Goal: Transaction & Acquisition: Purchase product/service

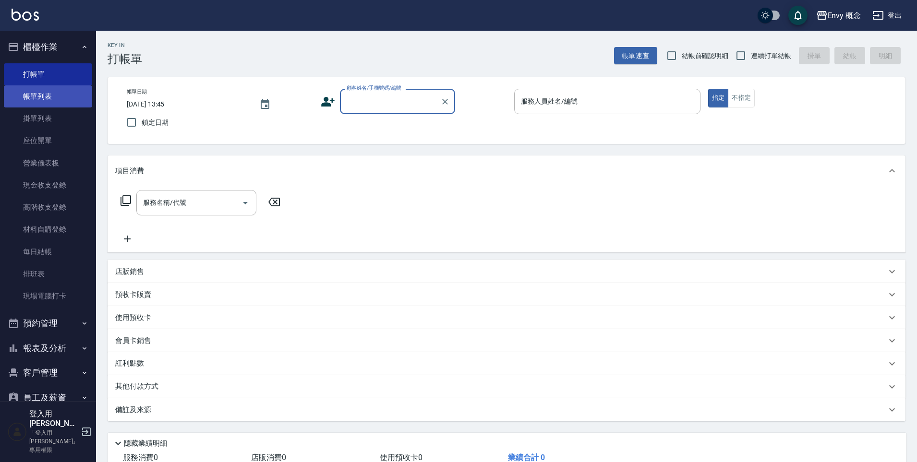
scroll to position [2, 0]
click at [45, 92] on link "帳單列表" at bounding box center [48, 96] width 88 height 22
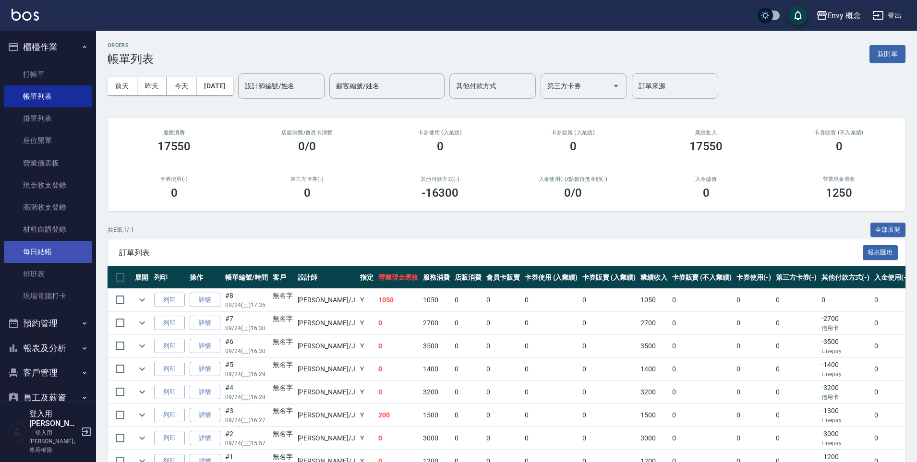
click at [50, 244] on link "每日結帳" at bounding box center [48, 252] width 88 height 22
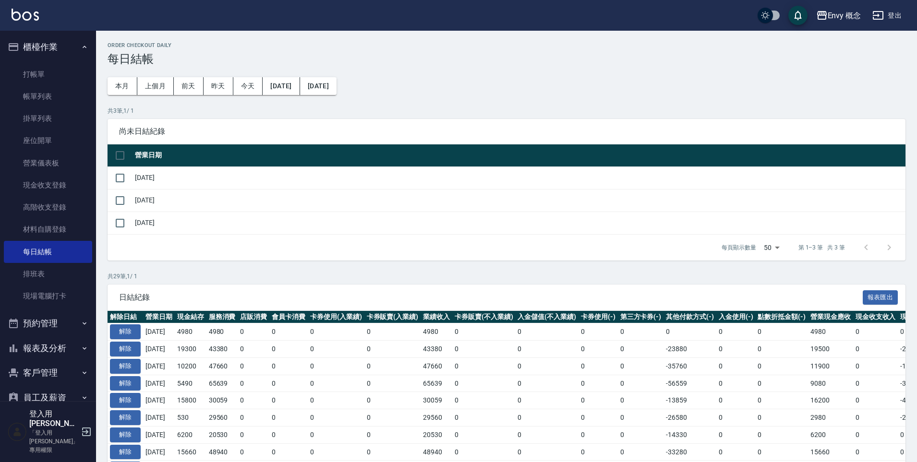
click at [131, 221] on td at bounding box center [119, 223] width 25 height 23
click at [122, 226] on input "checkbox" at bounding box center [120, 223] width 20 height 20
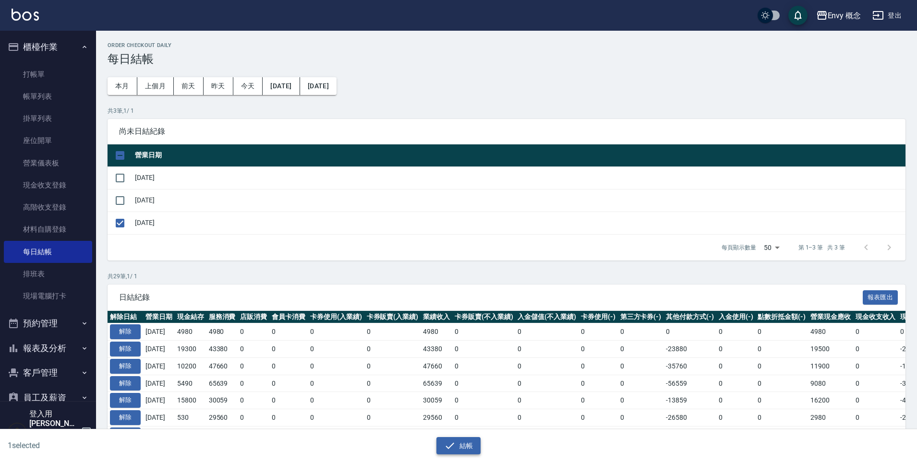
click at [463, 440] on button "結帳" at bounding box center [458, 446] width 45 height 18
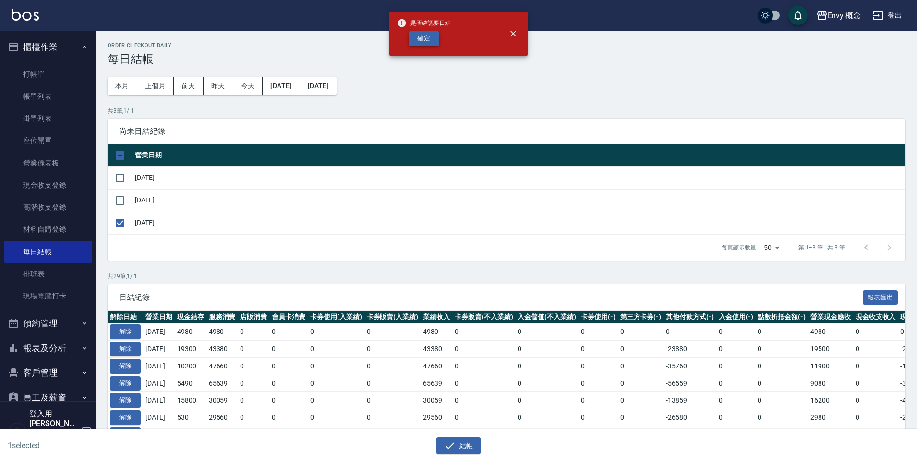
click at [427, 36] on button "確定" at bounding box center [423, 38] width 31 height 15
checkbox input "false"
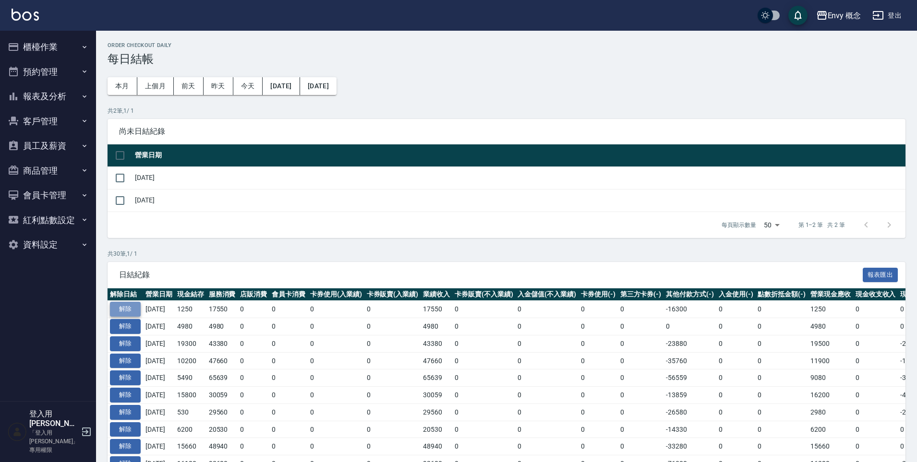
click at [134, 310] on button "解除" at bounding box center [125, 309] width 31 height 15
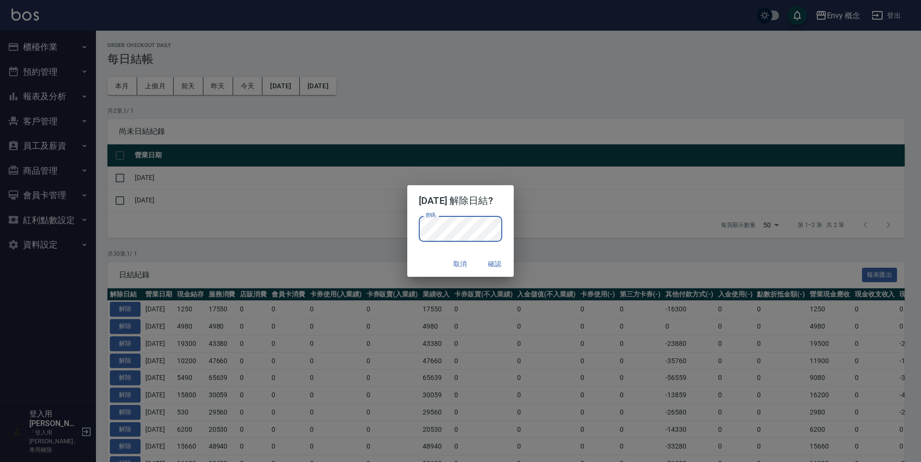
click at [506, 263] on button "確認" at bounding box center [494, 264] width 31 height 18
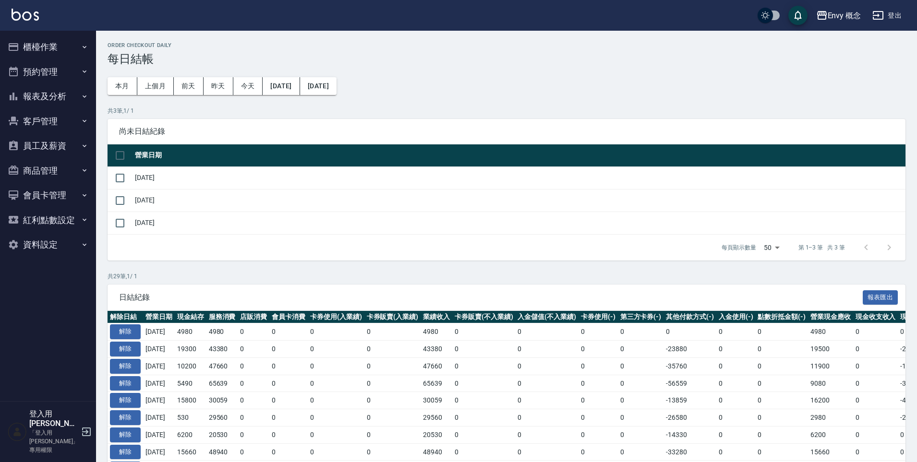
click at [54, 48] on button "櫃檯作業" at bounding box center [48, 47] width 88 height 25
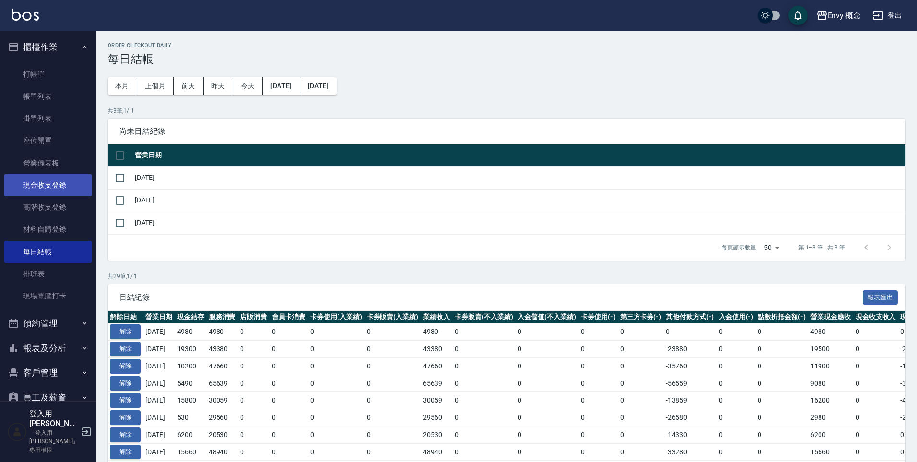
click at [72, 179] on link "現金收支登錄" at bounding box center [48, 185] width 88 height 22
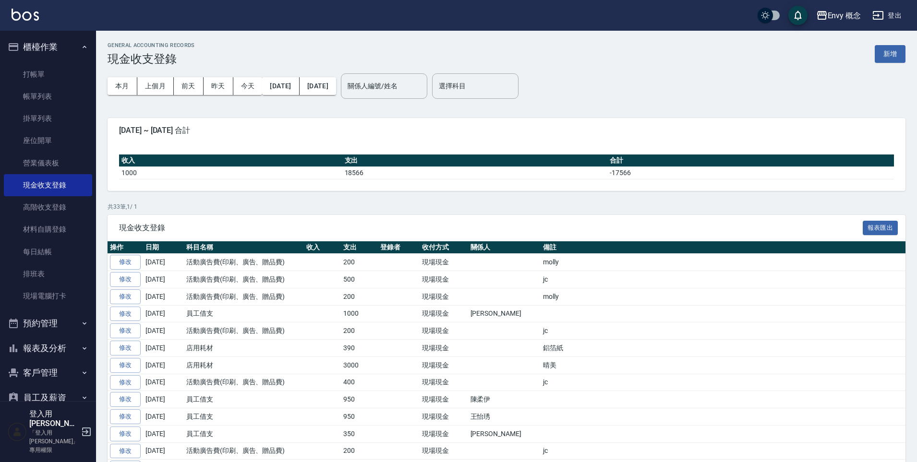
click at [885, 58] on button "新增" at bounding box center [889, 54] width 31 height 18
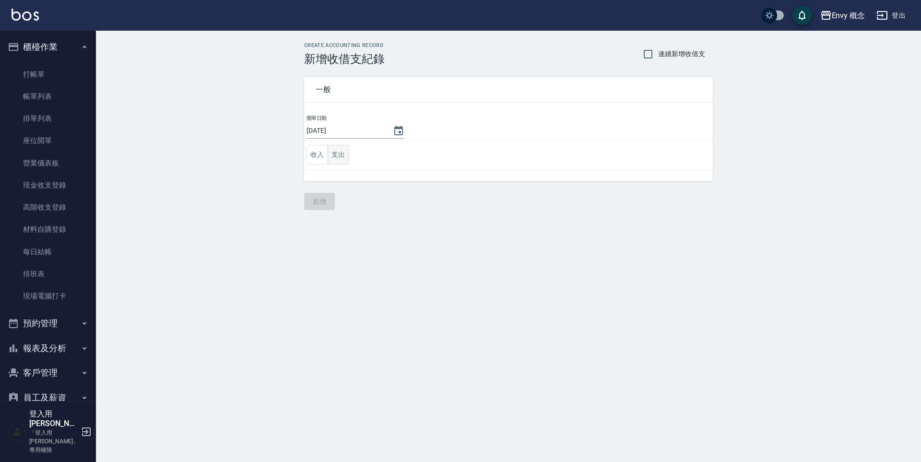
click at [347, 153] on button "支出" at bounding box center [339, 155] width 22 height 20
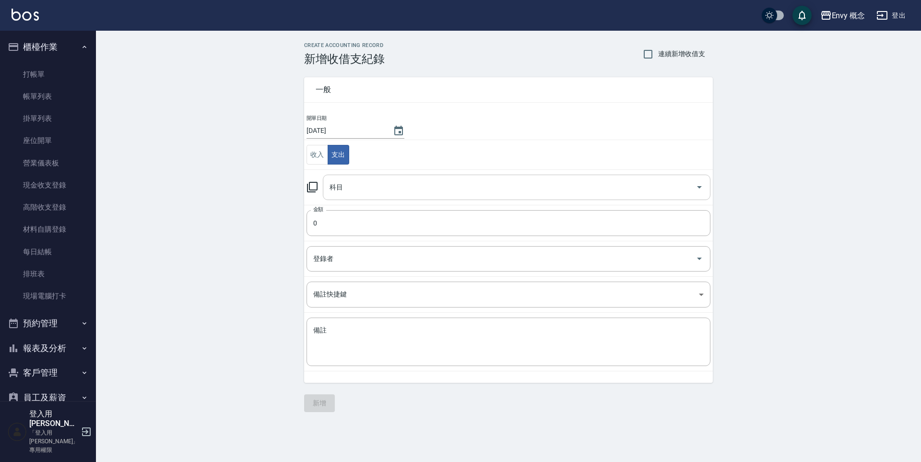
click at [376, 181] on input "科目" at bounding box center [509, 187] width 365 height 17
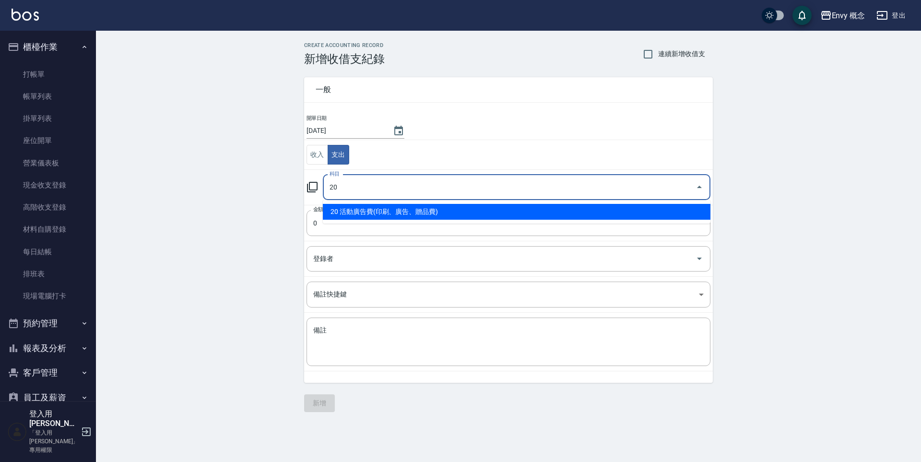
click at [428, 213] on li "20 活動廣告費(印刷、廣告、贈品費)" at bounding box center [517, 212] width 388 height 16
type input "20 活動廣告費(印刷、廣告、贈品費)"
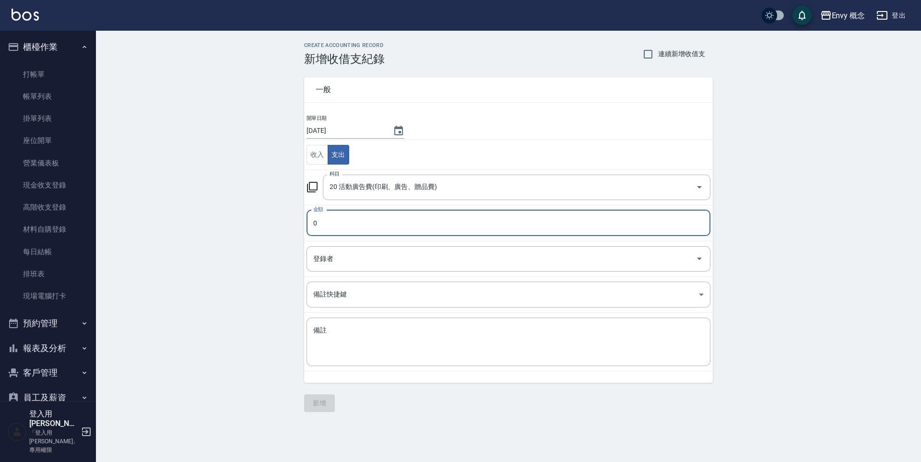
click at [426, 219] on input "0" at bounding box center [509, 223] width 404 height 26
type input "200"
click at [399, 342] on textarea "備註" at bounding box center [508, 342] width 391 height 33
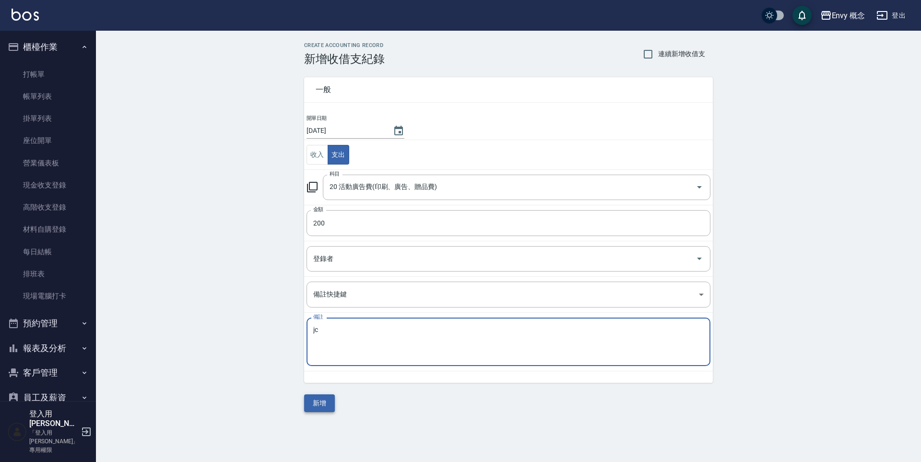
type textarea "jc"
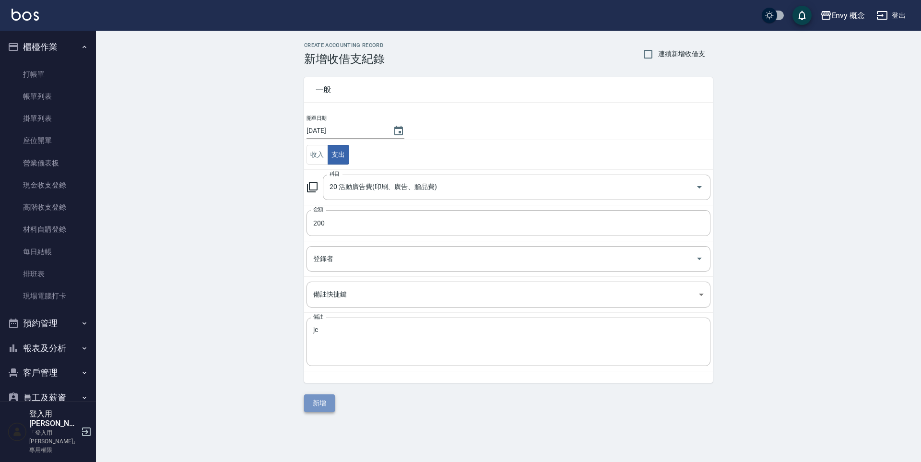
click at [313, 400] on button "新增" at bounding box center [319, 403] width 31 height 18
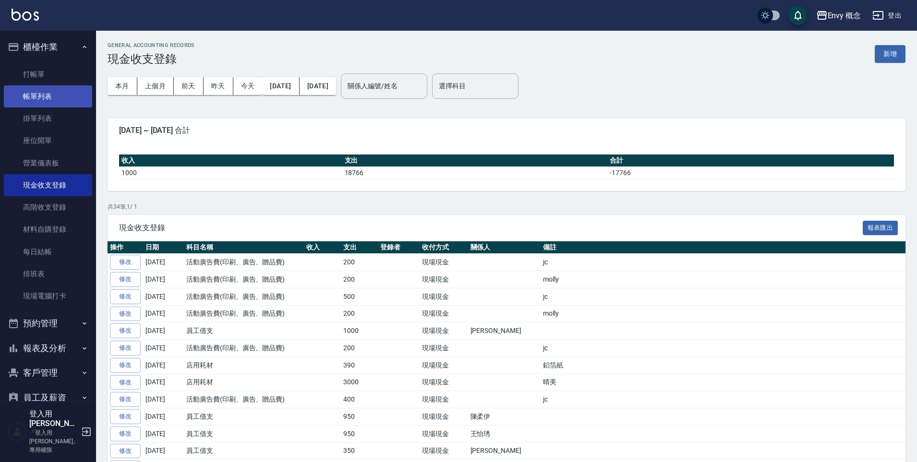
click at [63, 96] on link "帳單列表" at bounding box center [48, 96] width 88 height 22
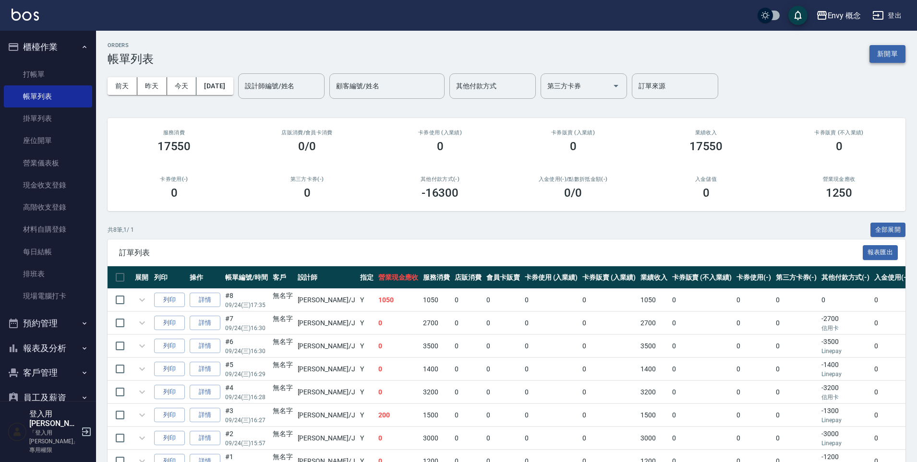
click at [885, 55] on button "新開單" at bounding box center [887, 54] width 36 height 18
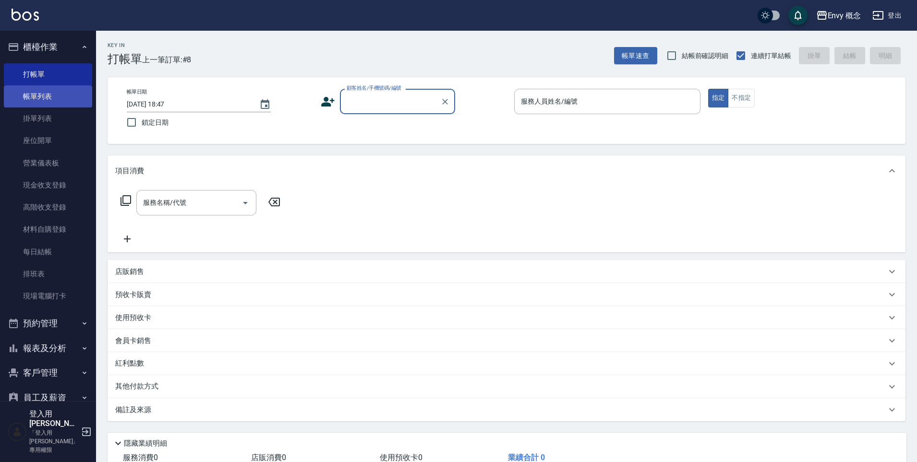
click at [33, 101] on link "帳單列表" at bounding box center [48, 96] width 88 height 22
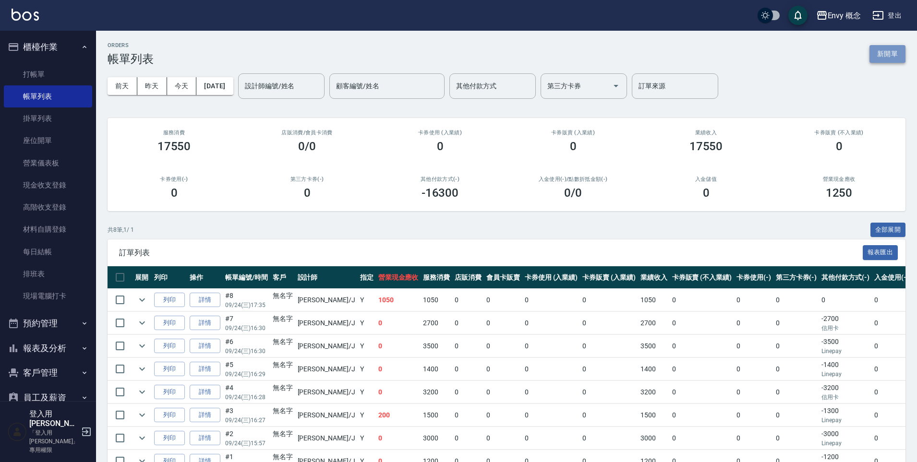
click at [876, 55] on button "新開單" at bounding box center [887, 54] width 36 height 18
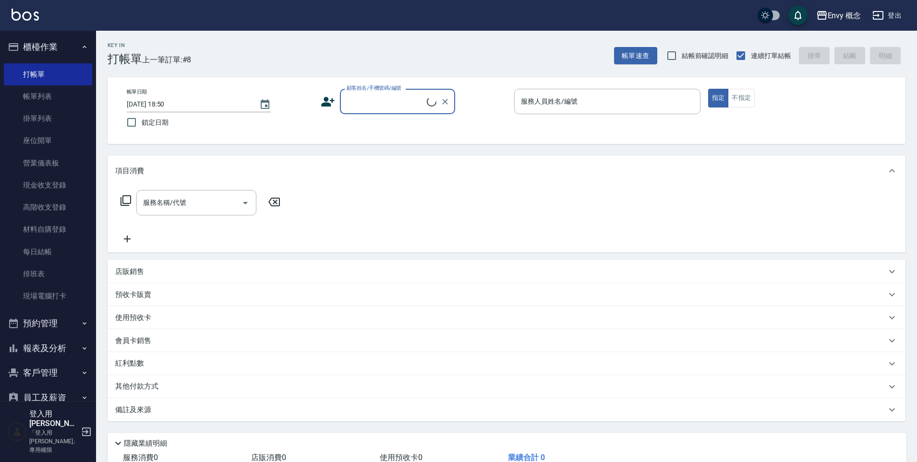
click at [385, 95] on input "顧客姓名/手機號碼/編號" at bounding box center [385, 101] width 83 height 17
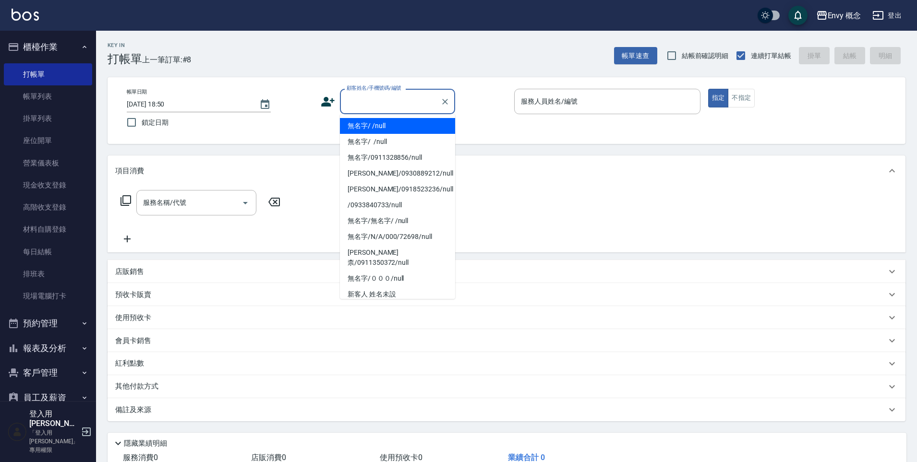
click at [382, 122] on li "無名字/ /null" at bounding box center [397, 126] width 115 height 16
type input "無名字/ /null"
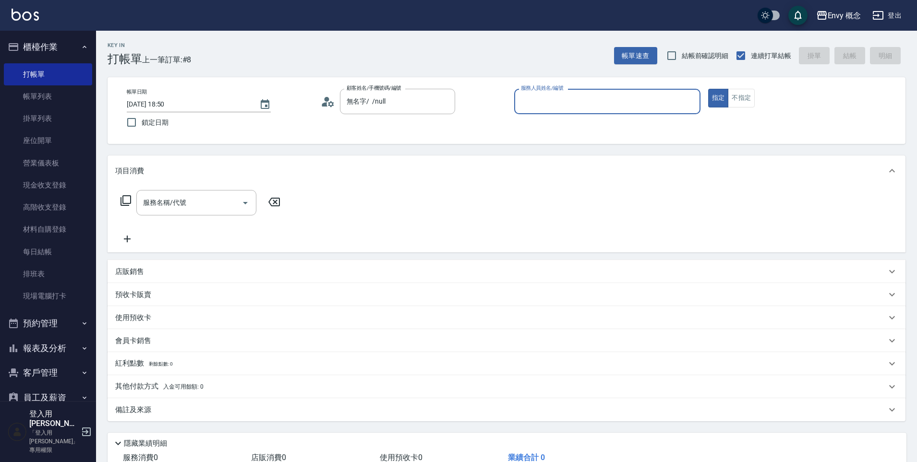
click at [561, 106] on input "服務人員姓名/編號" at bounding box center [607, 101] width 178 height 17
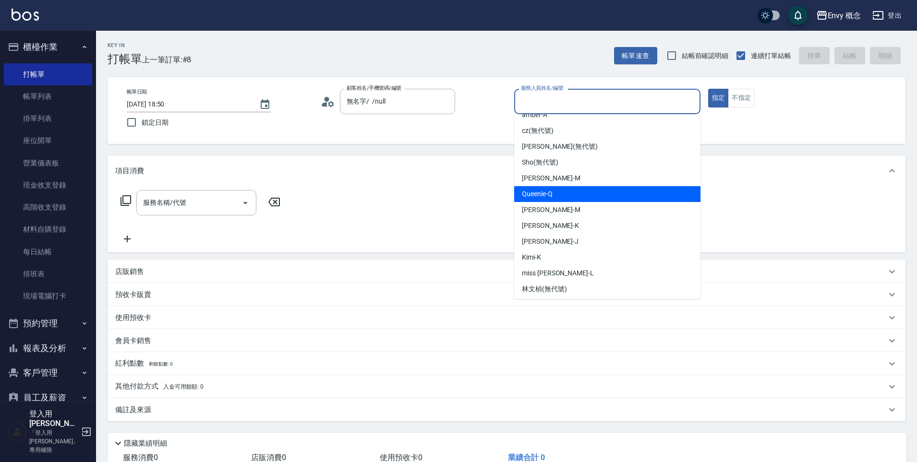
scroll to position [45, 0]
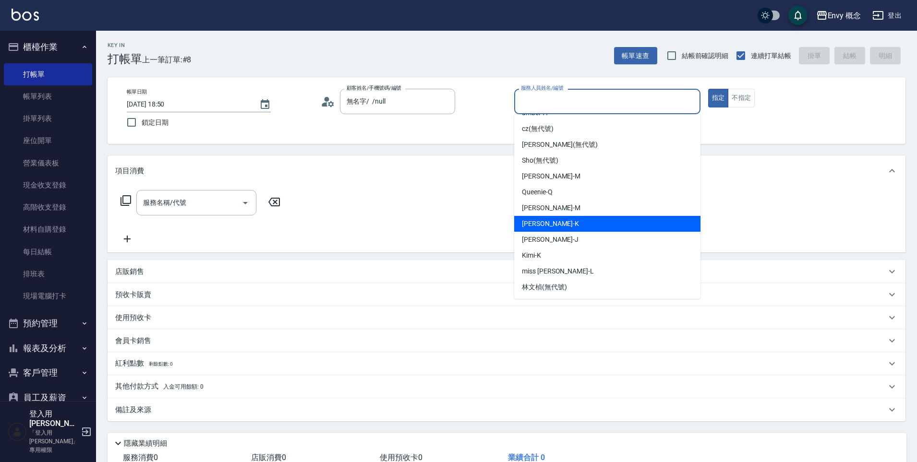
click at [567, 221] on div "Ken -K" at bounding box center [607, 224] width 186 height 16
type input "Ken-K"
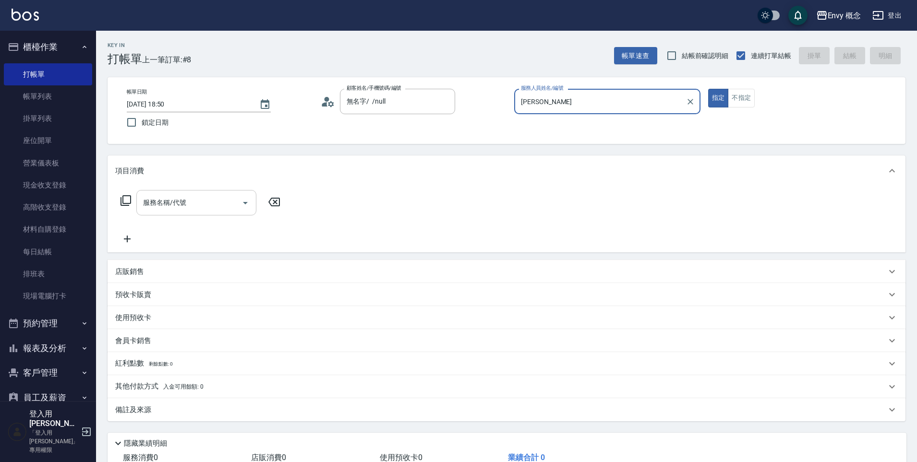
click at [193, 203] on input "服務名稱/代號" at bounding box center [189, 202] width 97 height 17
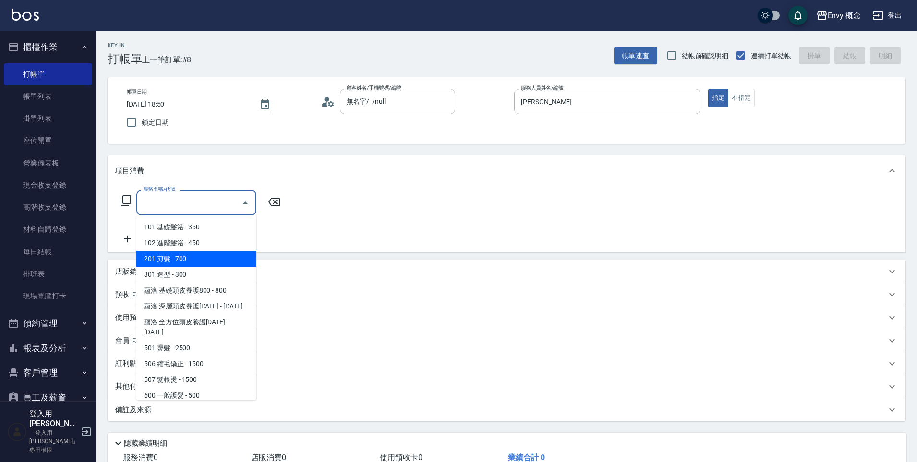
click at [190, 254] on span "201 剪髮 - 700" at bounding box center [196, 259] width 120 height 16
type input "201 剪髮(201)"
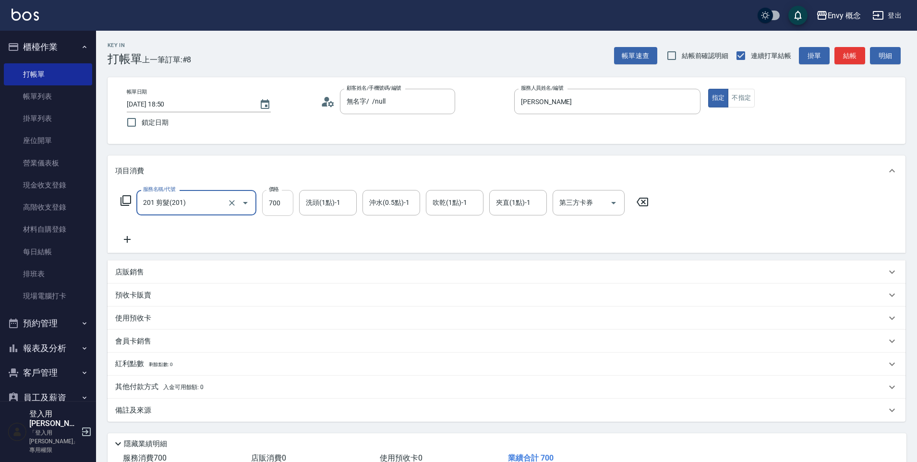
click at [287, 205] on input "700" at bounding box center [277, 203] width 31 height 26
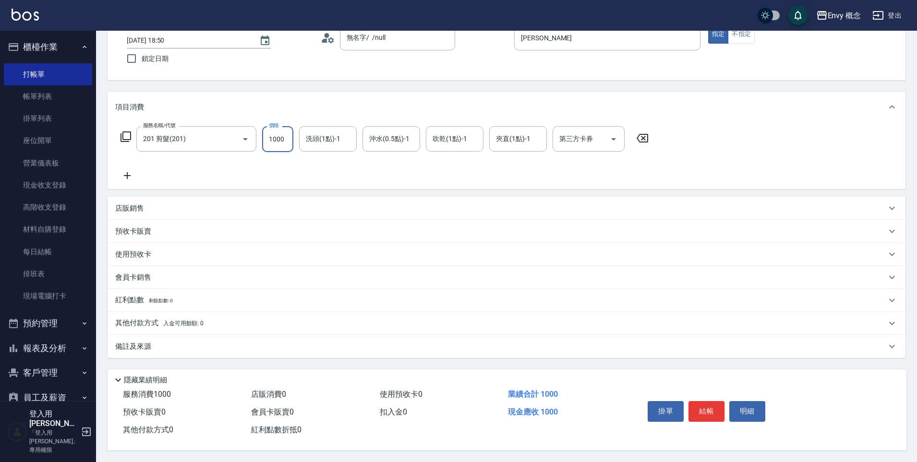
type input "1000"
click at [147, 320] on p "其他付款方式 入金可用餘額: 0" at bounding box center [159, 323] width 88 height 11
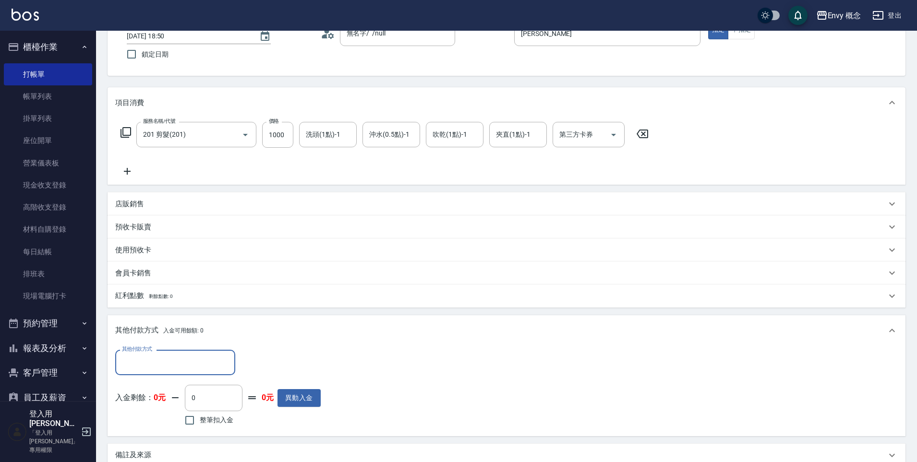
scroll to position [0, 0]
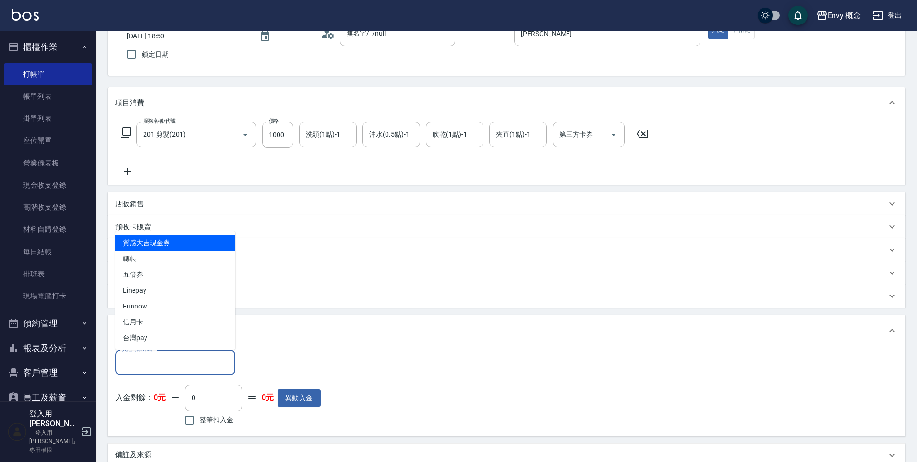
click at [171, 362] on input "其他付款方式" at bounding box center [174, 362] width 111 height 17
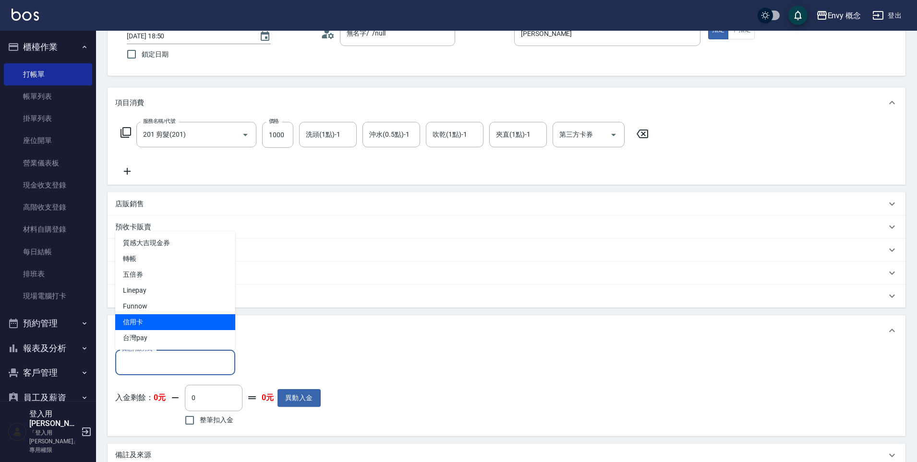
click at [172, 321] on span "信用卡" at bounding box center [175, 322] width 120 height 16
type input "信用卡"
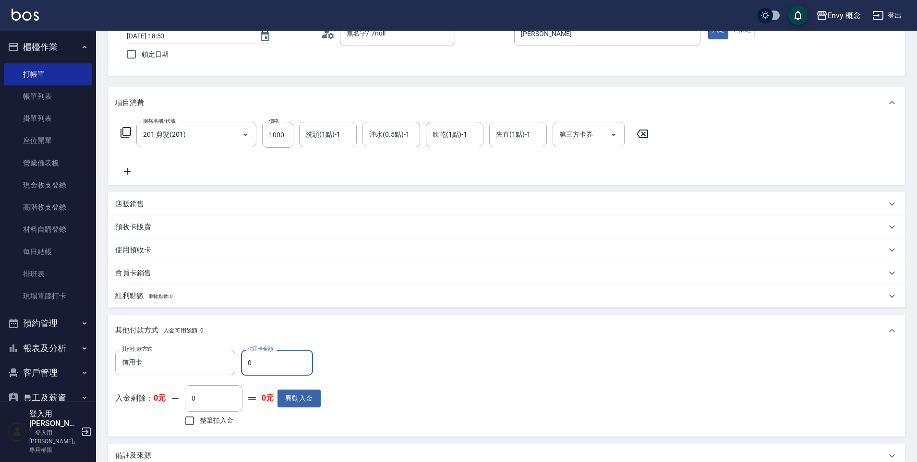
drag, startPoint x: 263, startPoint y: 370, endPoint x: 247, endPoint y: 364, distance: 17.3
click at [247, 364] on input "0" at bounding box center [277, 363] width 72 height 26
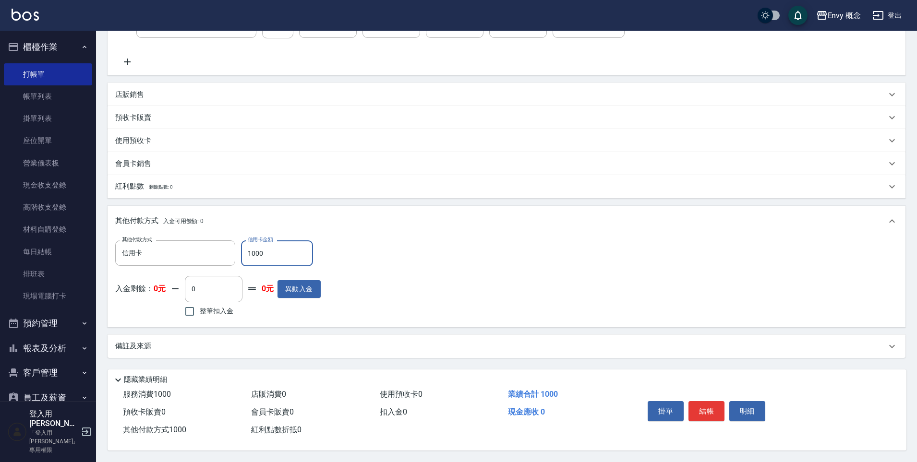
scroll to position [182, 0]
type input "1000"
click at [709, 407] on button "結帳" at bounding box center [706, 411] width 36 height 20
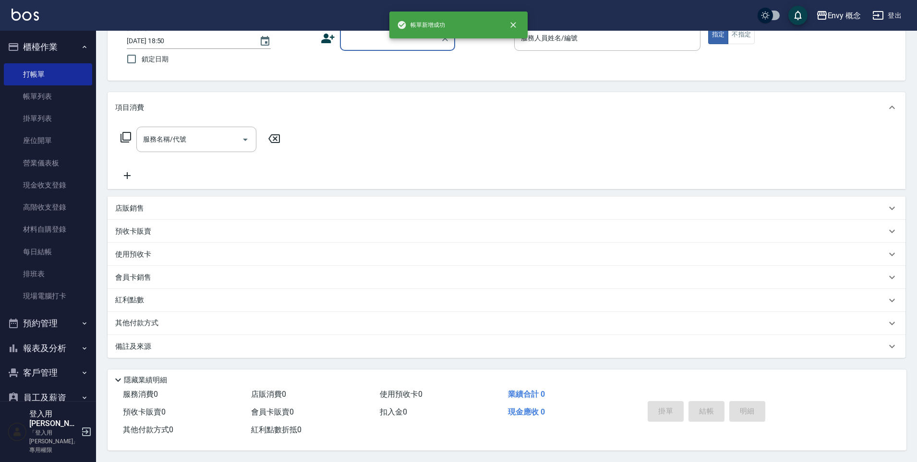
scroll to position [0, 0]
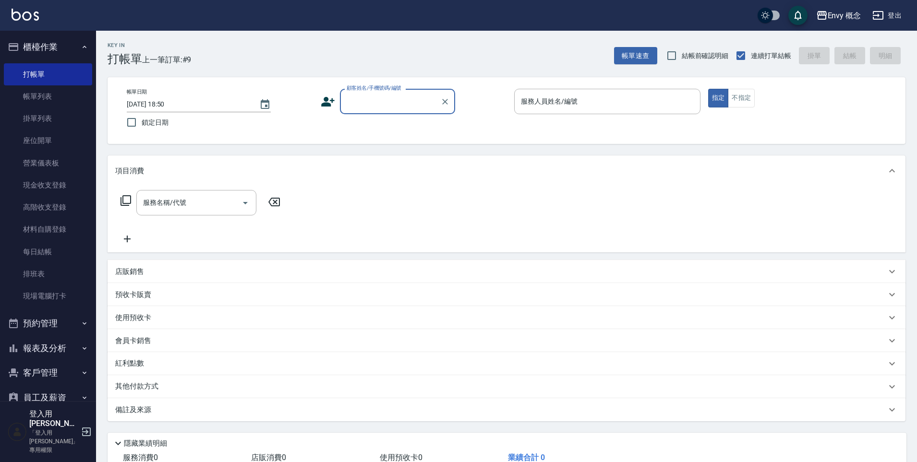
click at [378, 104] on input "顧客姓名/手機號碼/編號" at bounding box center [390, 101] width 92 height 17
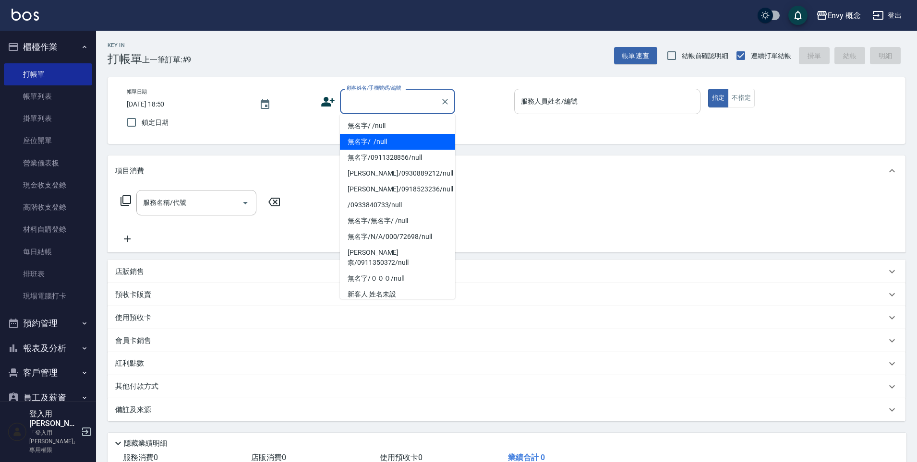
drag, startPoint x: 383, startPoint y: 136, endPoint x: 542, endPoint y: 107, distance: 161.4
click at [383, 136] on li "無名字/ /null" at bounding box center [397, 142] width 115 height 16
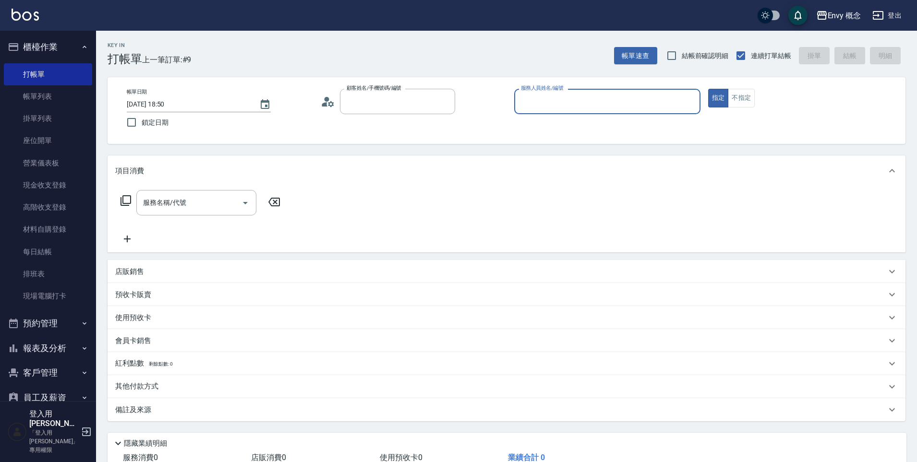
type input "無名字/ /null"
click at [550, 100] on input "服務人員姓名/編號" at bounding box center [607, 101] width 178 height 17
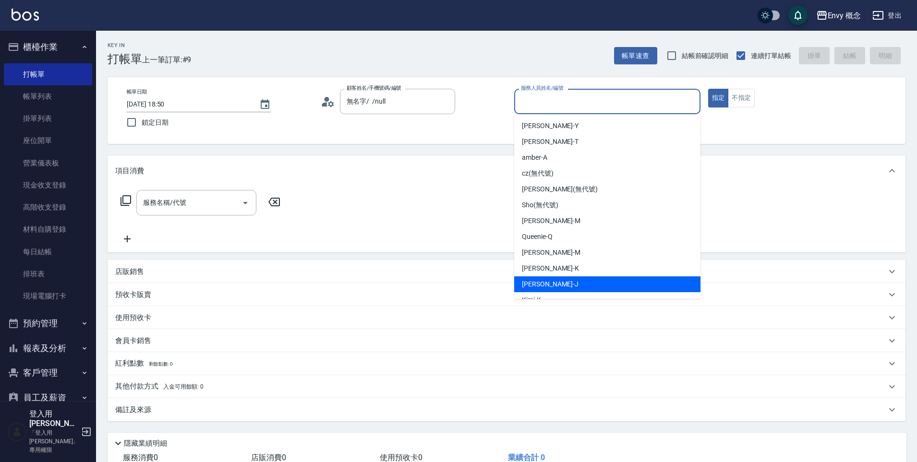
click at [562, 280] on div "[PERSON_NAME]" at bounding box center [607, 284] width 186 height 16
type input "[PERSON_NAME]"
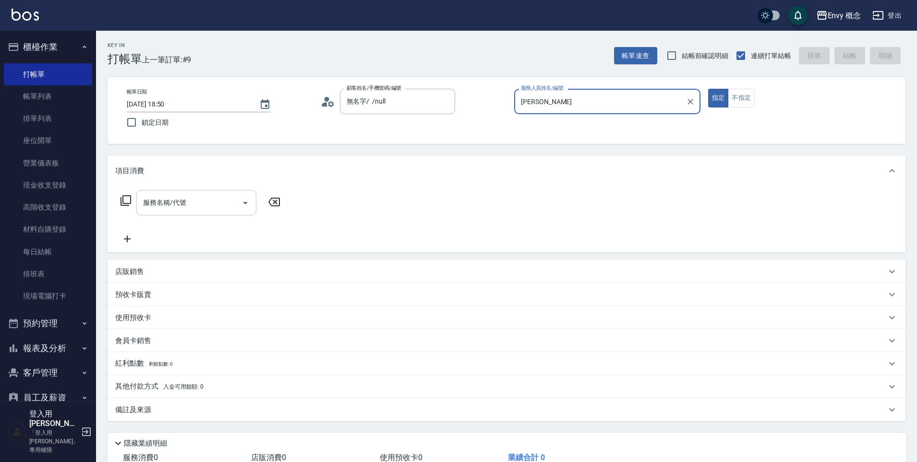
click at [217, 198] on input "服務名稱/代號" at bounding box center [189, 202] width 97 height 17
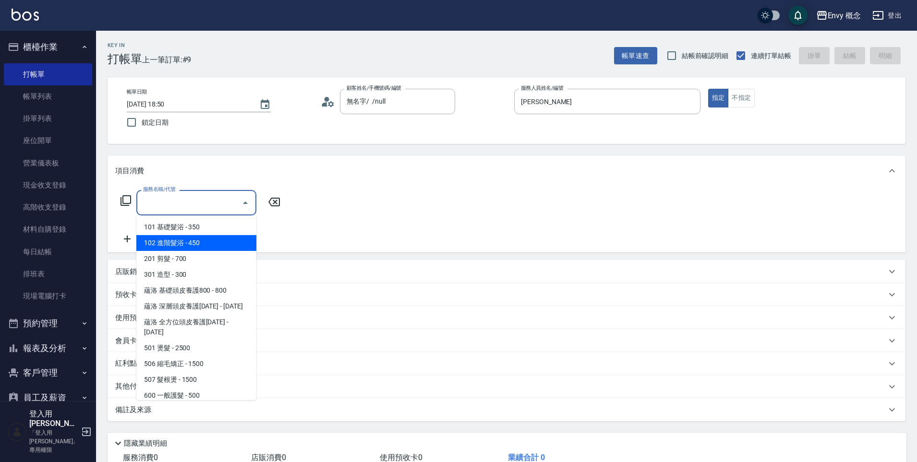
type input "˙"
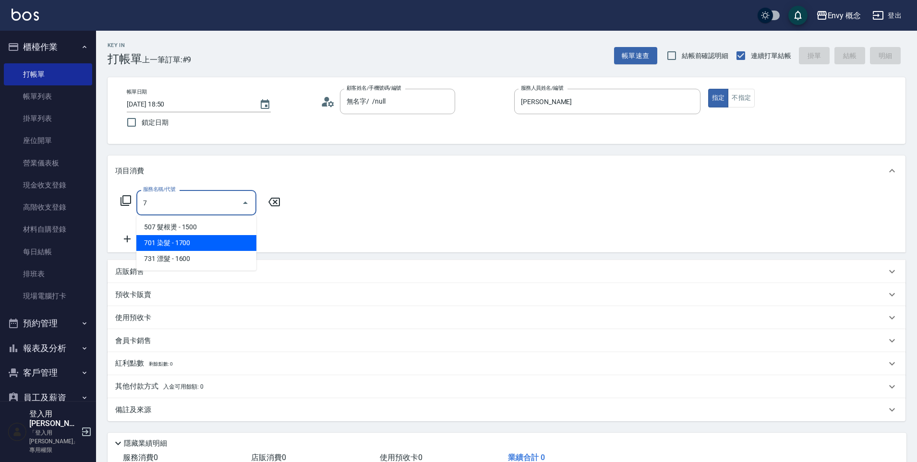
click at [178, 240] on span "701 染髮 - 1700" at bounding box center [196, 243] width 120 height 16
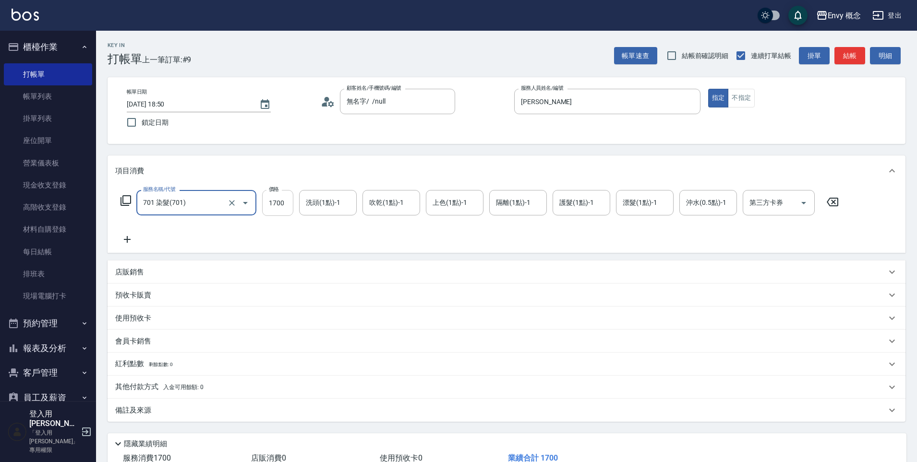
type input "701 染髮(701)"
click at [290, 205] on input "1700" at bounding box center [277, 203] width 31 height 26
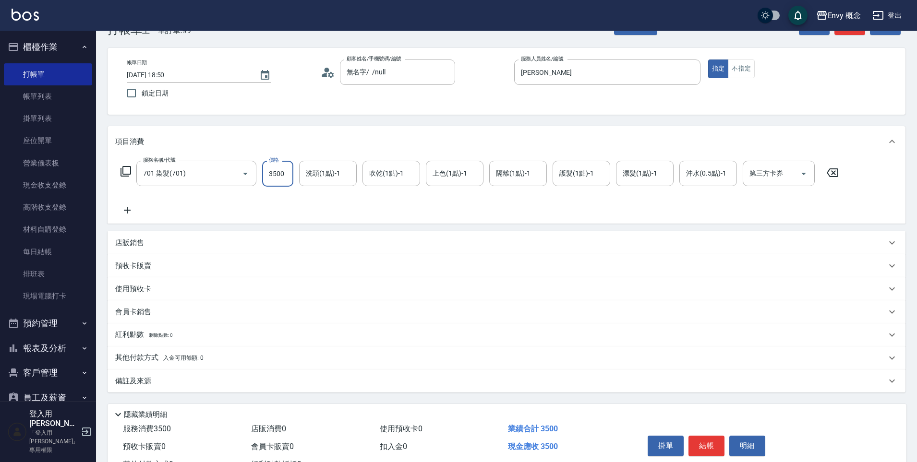
scroll to position [68, 0]
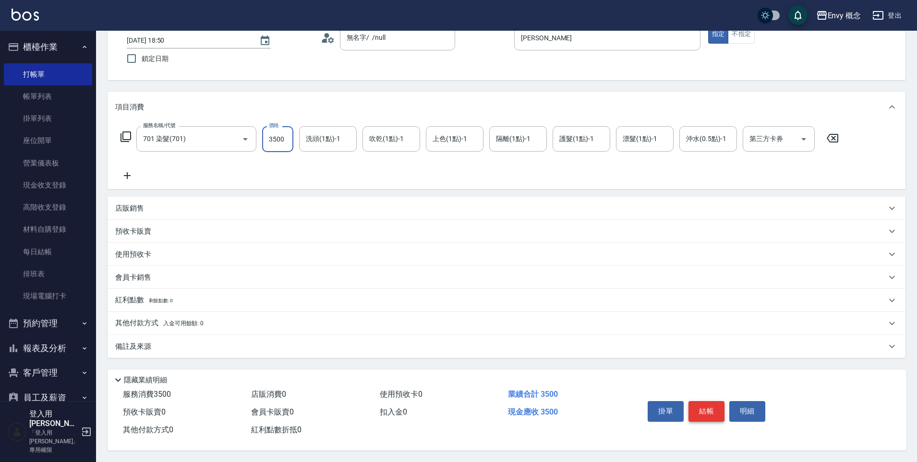
type input "3500"
click at [708, 405] on button "結帳" at bounding box center [706, 411] width 36 height 20
type input "2025/09/24 19:19"
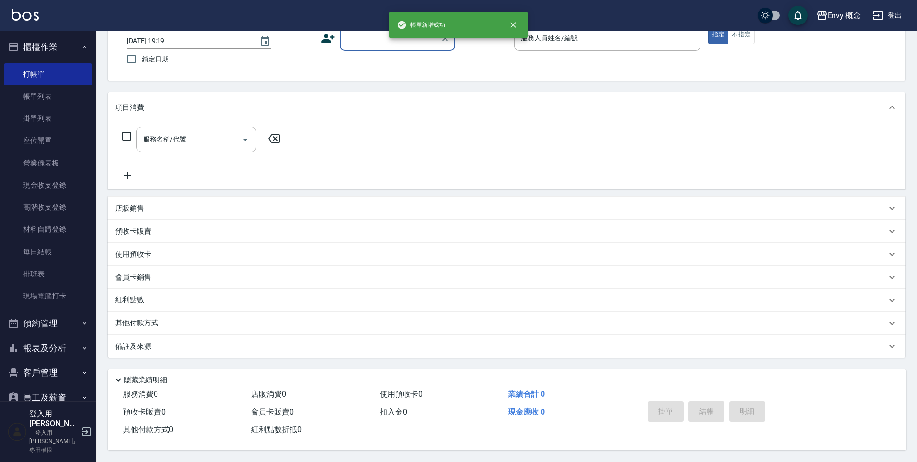
scroll to position [68, 0]
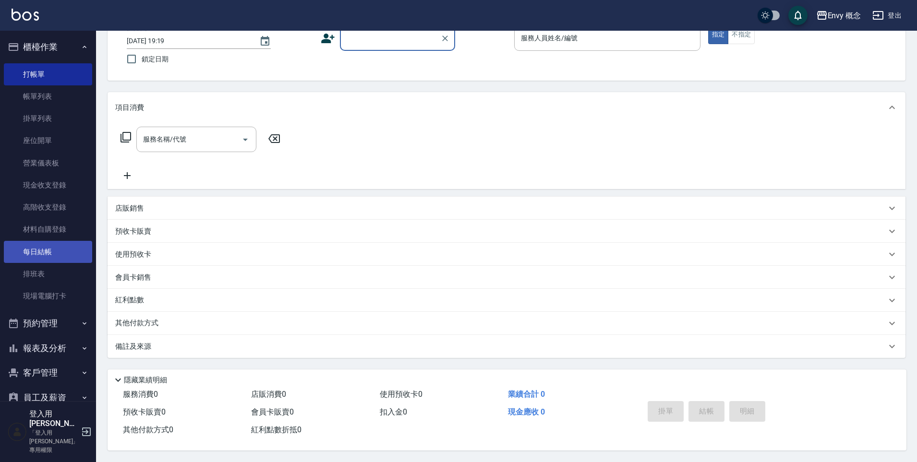
click at [47, 251] on link "每日結帳" at bounding box center [48, 252] width 88 height 22
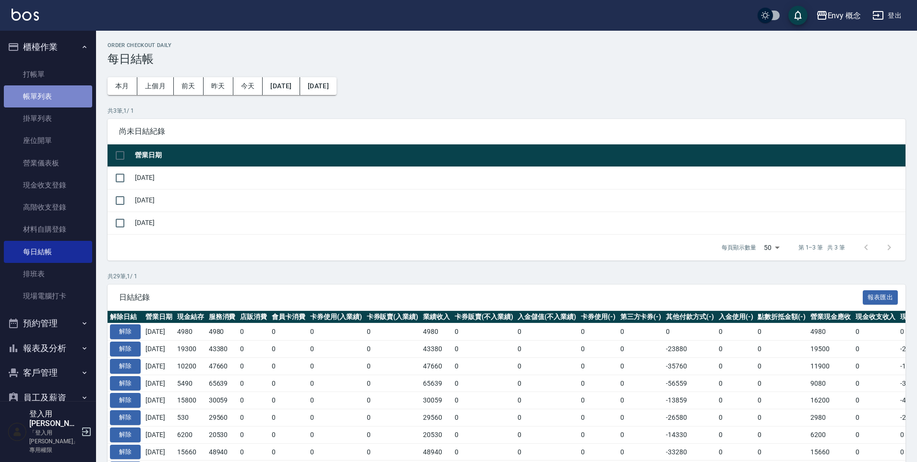
click at [52, 96] on link "帳單列表" at bounding box center [48, 96] width 88 height 22
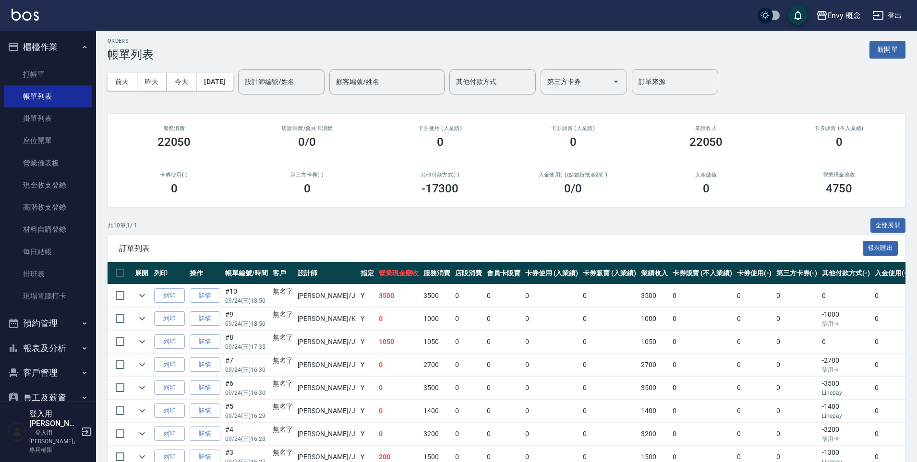
scroll to position [82, 0]
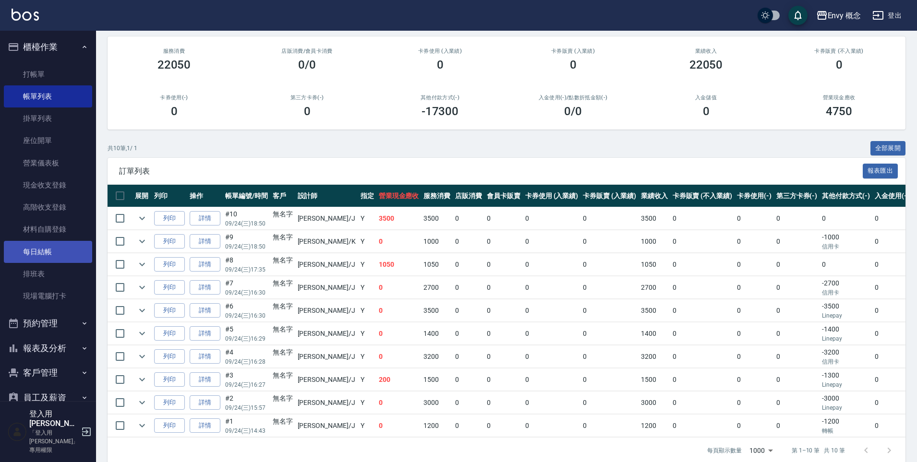
click at [58, 257] on link "每日結帳" at bounding box center [48, 252] width 88 height 22
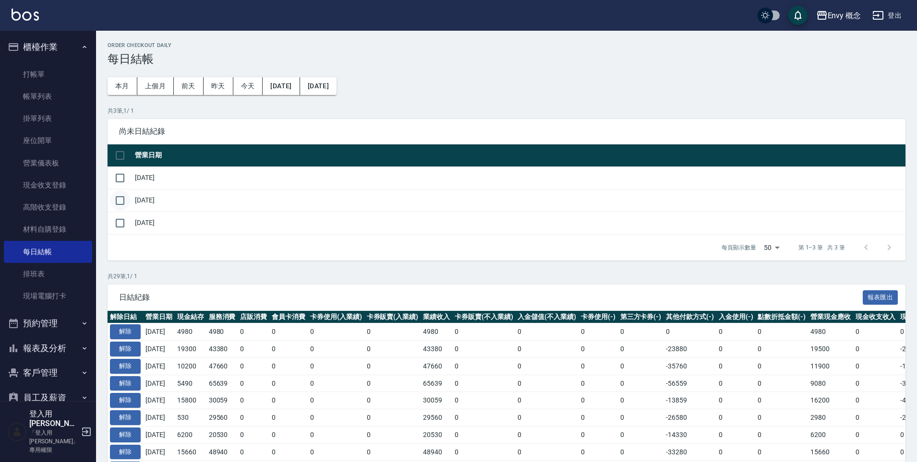
click at [120, 201] on input "checkbox" at bounding box center [120, 201] width 20 height 20
checkbox input "true"
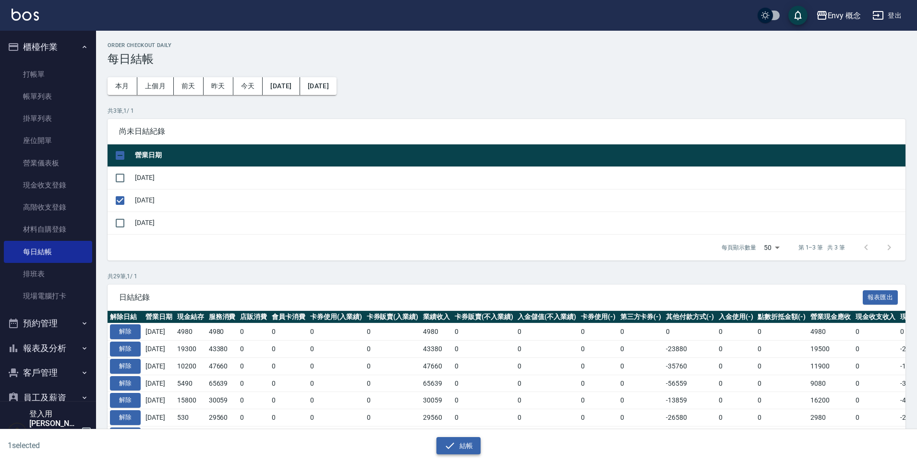
click at [471, 444] on button "結帳" at bounding box center [458, 446] width 45 height 18
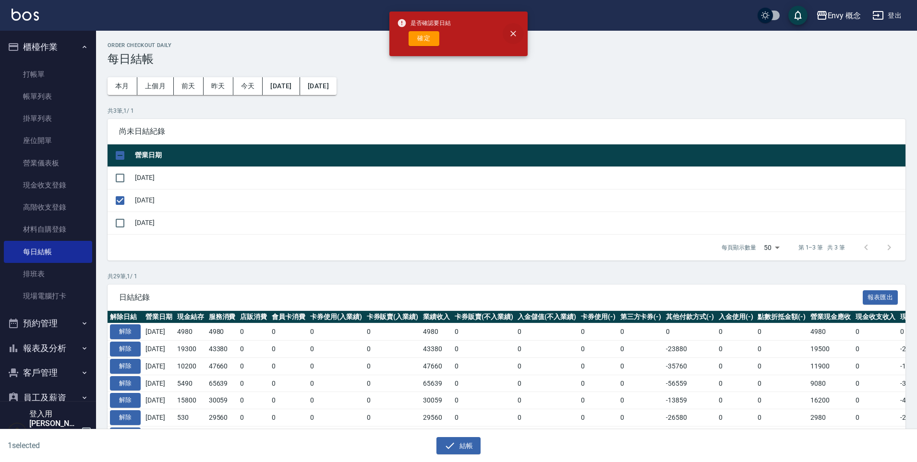
click at [514, 32] on icon "close" at bounding box center [513, 34] width 6 height 6
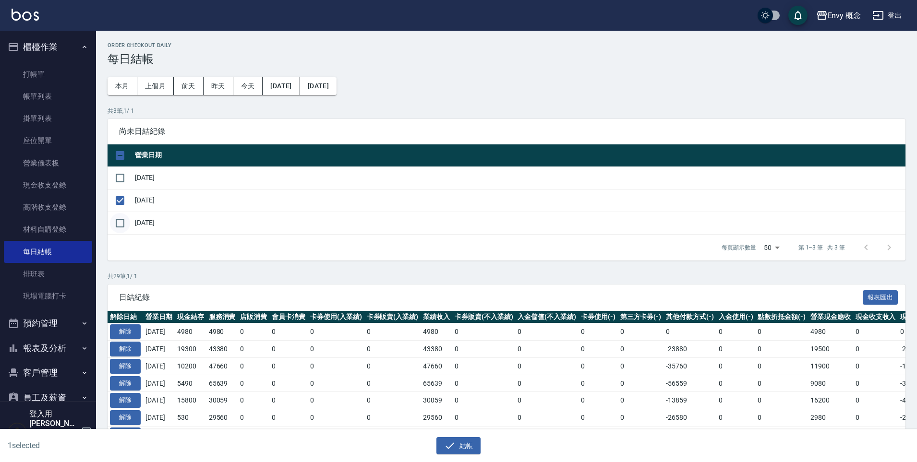
click at [117, 226] on input "checkbox" at bounding box center [120, 223] width 20 height 20
checkbox input "true"
click at [464, 449] on button "結帳" at bounding box center [458, 446] width 45 height 18
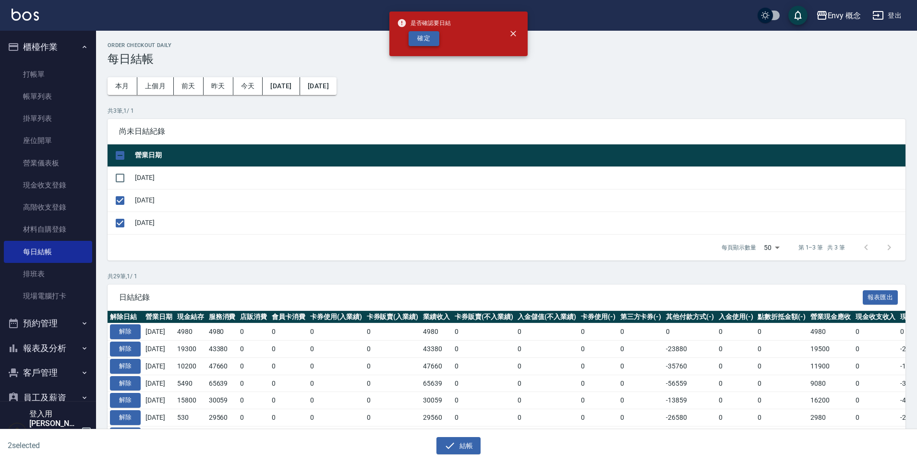
click at [427, 44] on button "確定" at bounding box center [423, 38] width 31 height 15
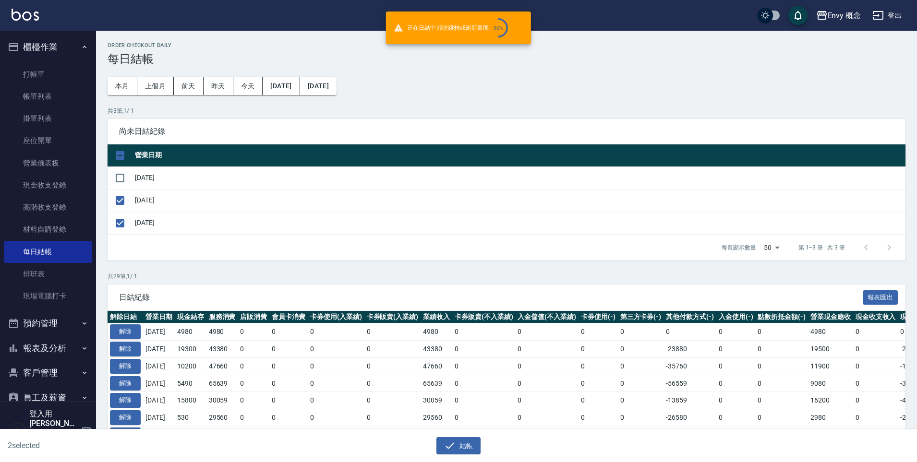
checkbox input "false"
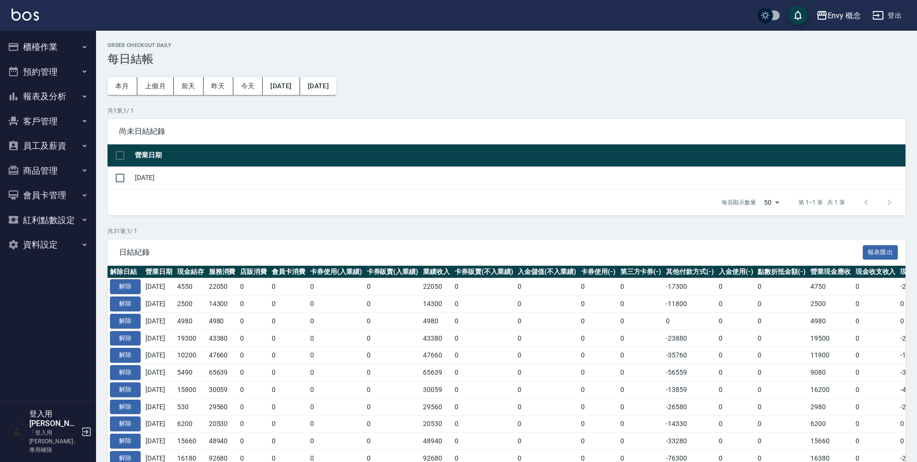
click at [54, 50] on button "櫃檯作業" at bounding box center [48, 47] width 88 height 25
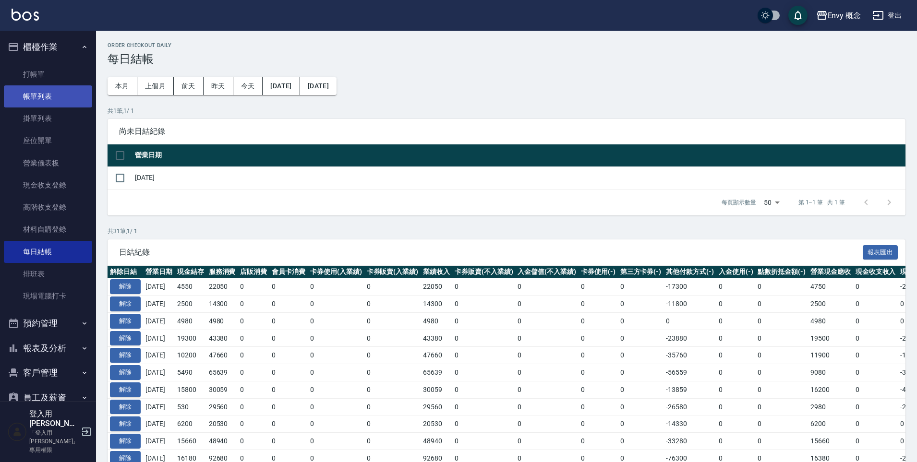
click at [56, 104] on link "帳單列表" at bounding box center [48, 96] width 88 height 22
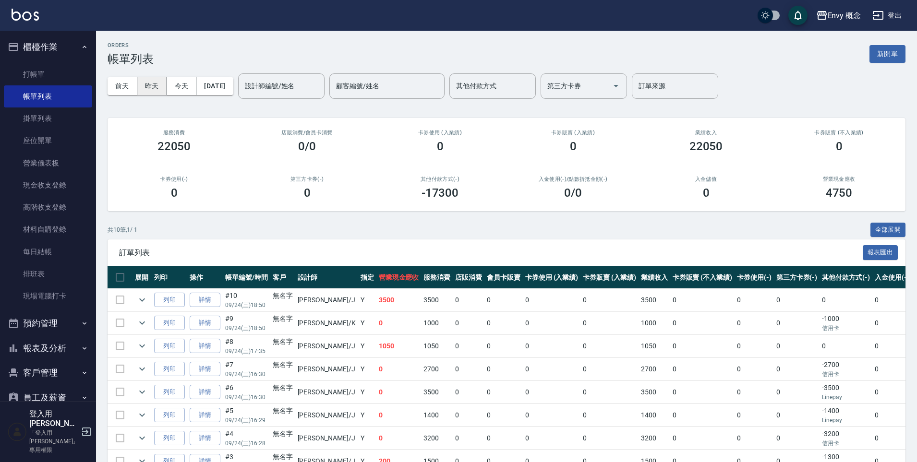
click at [156, 89] on button "昨天" at bounding box center [152, 86] width 30 height 18
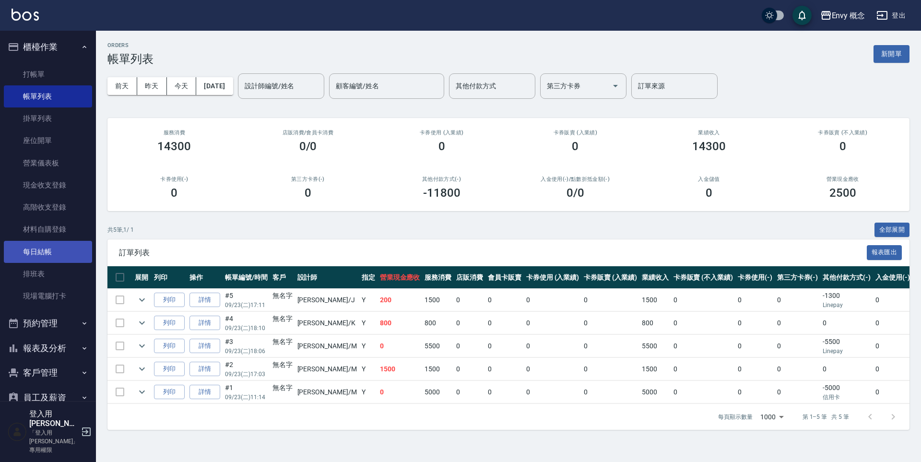
click at [42, 257] on link "每日結帳" at bounding box center [48, 252] width 88 height 22
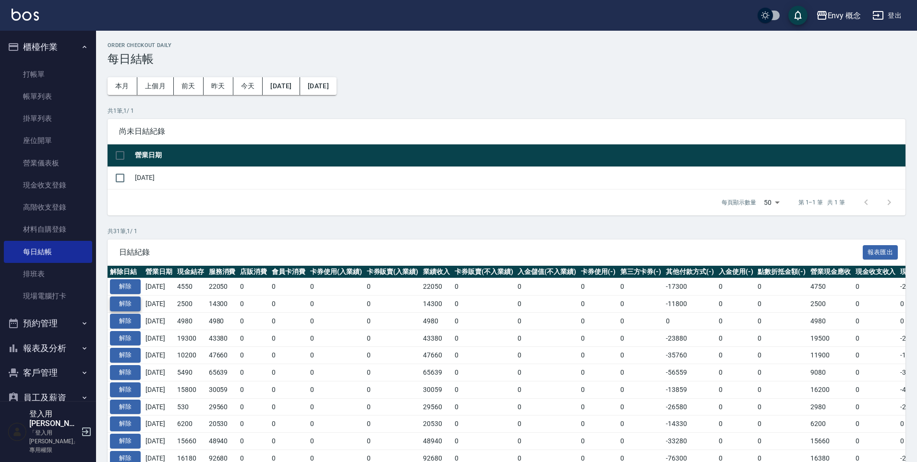
click at [133, 303] on button "解除" at bounding box center [125, 304] width 31 height 15
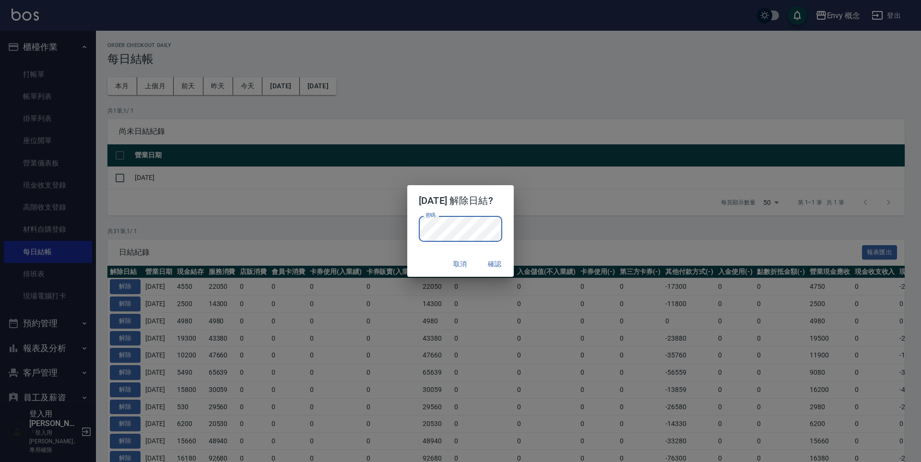
click at [507, 266] on button "確認" at bounding box center [494, 264] width 31 height 18
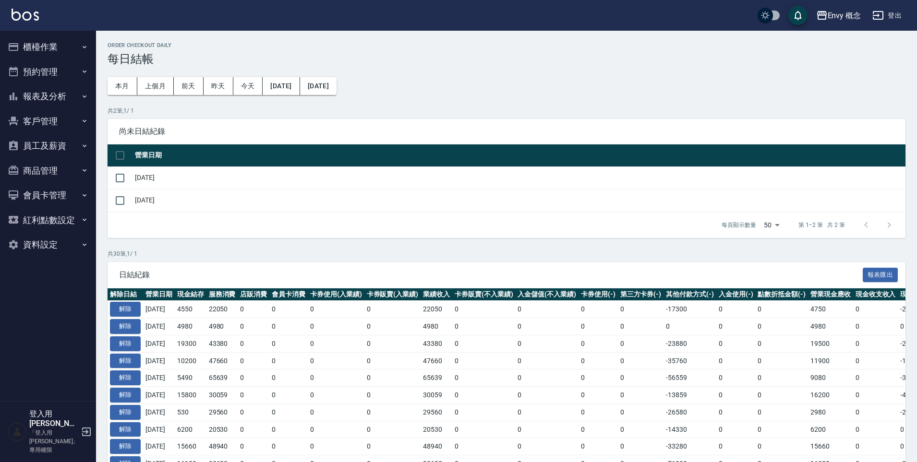
click at [48, 46] on button "櫃檯作業" at bounding box center [48, 47] width 88 height 25
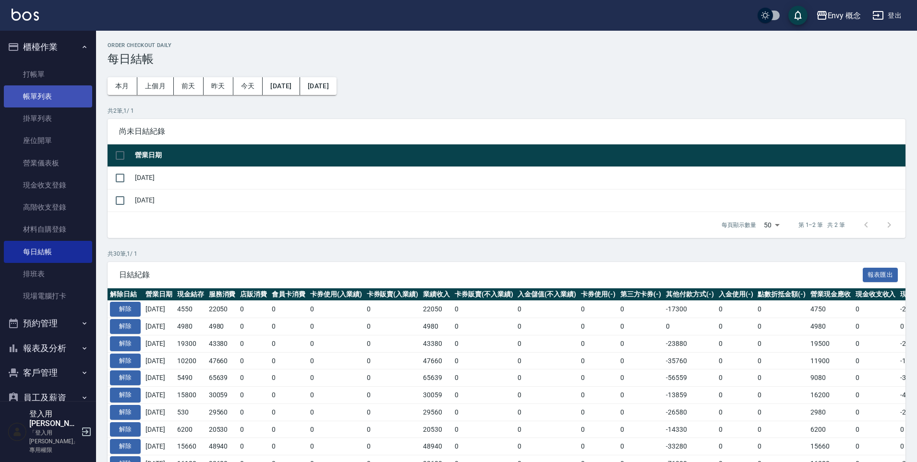
click at [55, 92] on link "帳單列表" at bounding box center [48, 96] width 88 height 22
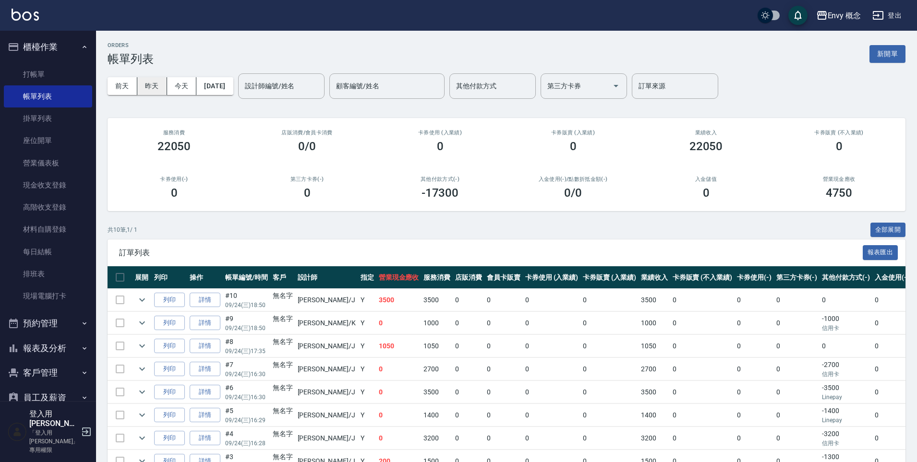
click at [146, 89] on button "昨天" at bounding box center [152, 86] width 30 height 18
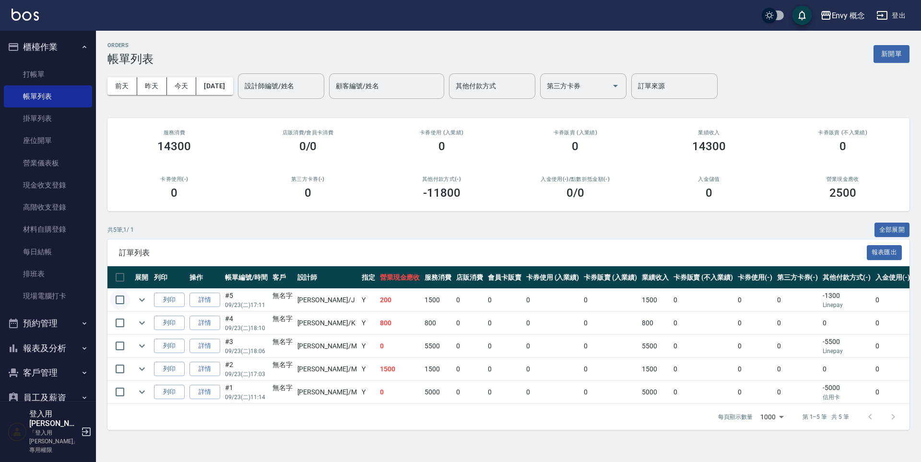
click at [115, 298] on input "checkbox" at bounding box center [120, 300] width 20 height 20
checkbox input "true"
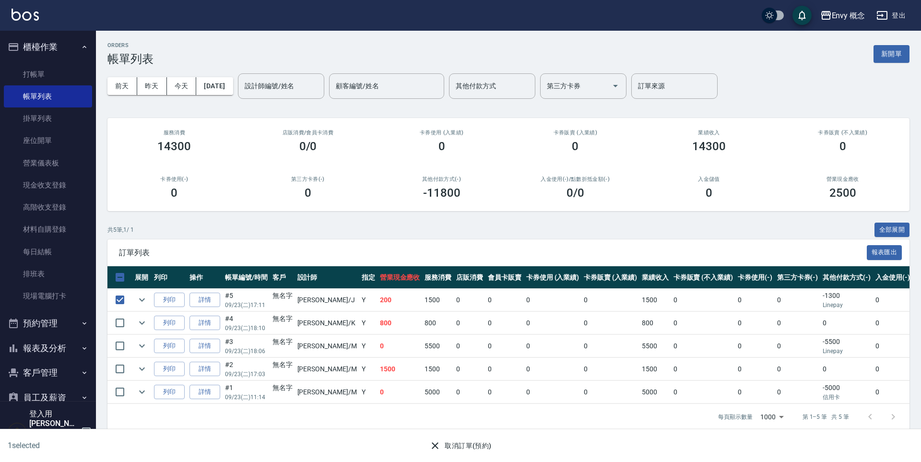
click at [486, 443] on button "取消訂單(預約)" at bounding box center [461, 446] width 70 height 18
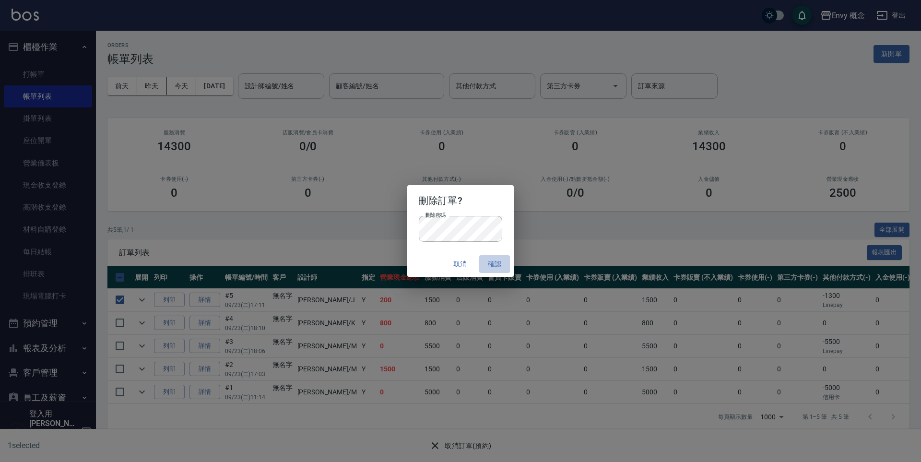
click at [492, 264] on button "確認" at bounding box center [494, 264] width 31 height 18
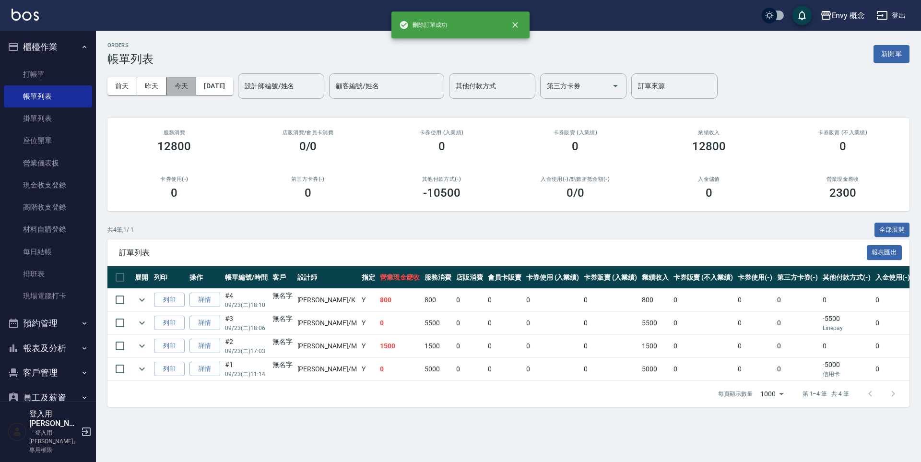
click at [182, 85] on button "今天" at bounding box center [182, 86] width 30 height 18
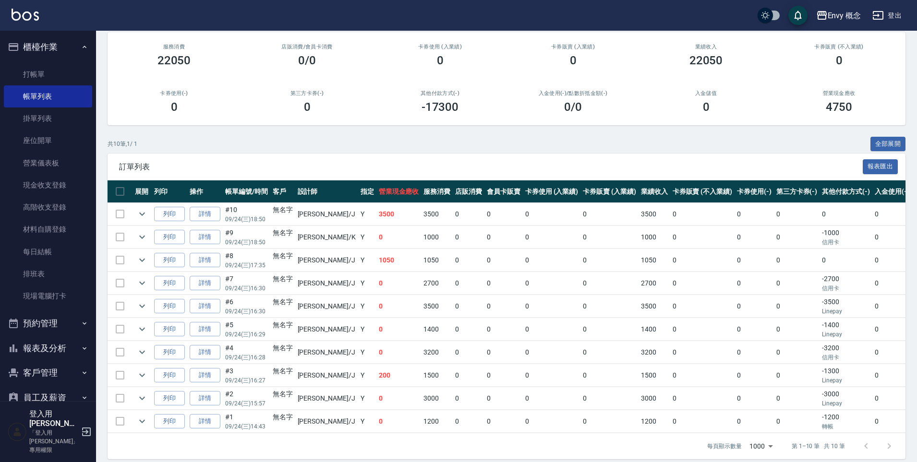
scroll to position [85, 0]
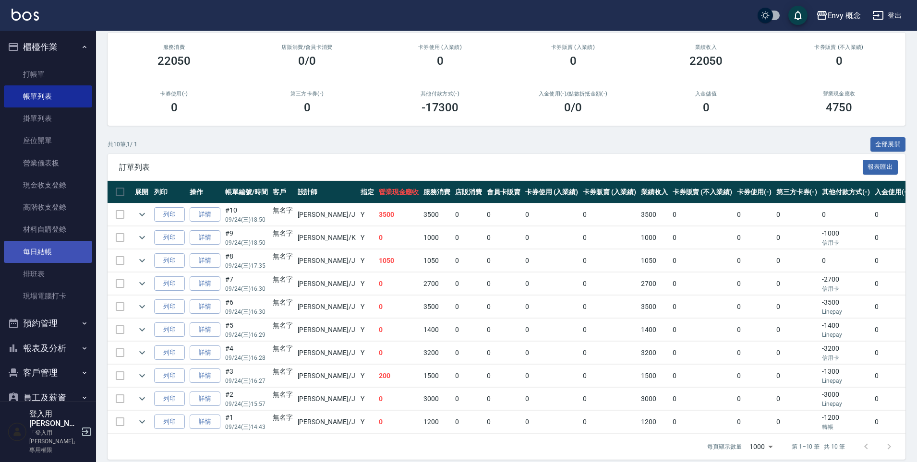
click at [53, 256] on link "每日結帳" at bounding box center [48, 252] width 88 height 22
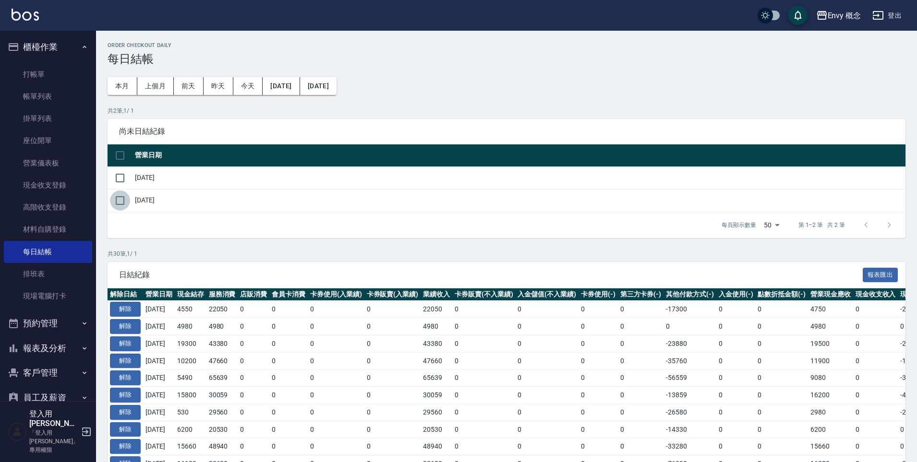
click at [123, 203] on input "checkbox" at bounding box center [120, 201] width 20 height 20
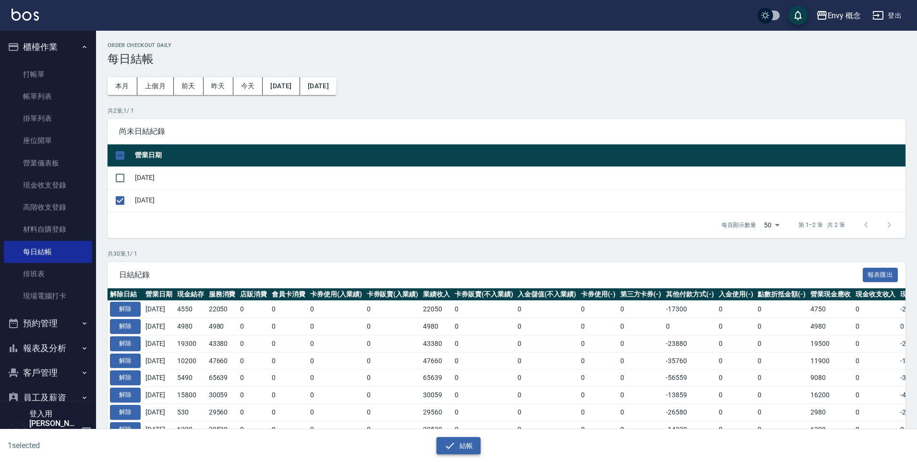
click at [468, 450] on button "結帳" at bounding box center [458, 446] width 45 height 18
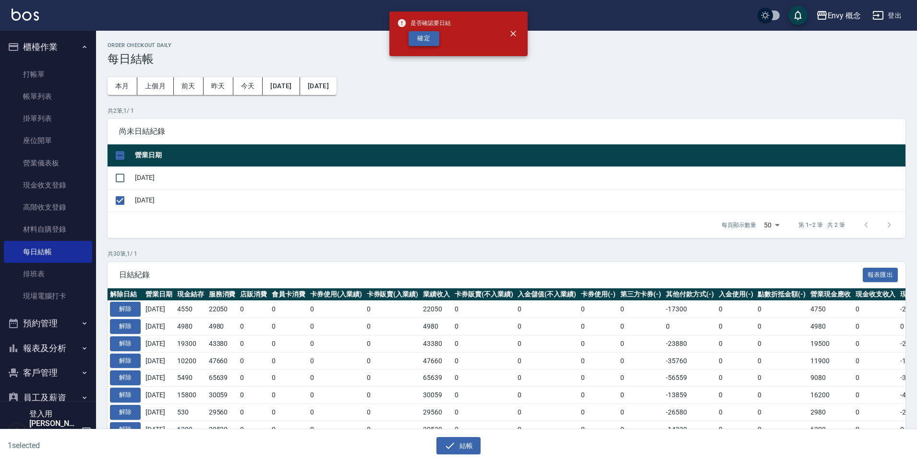
click at [424, 34] on button "確定" at bounding box center [423, 38] width 31 height 15
checkbox input "false"
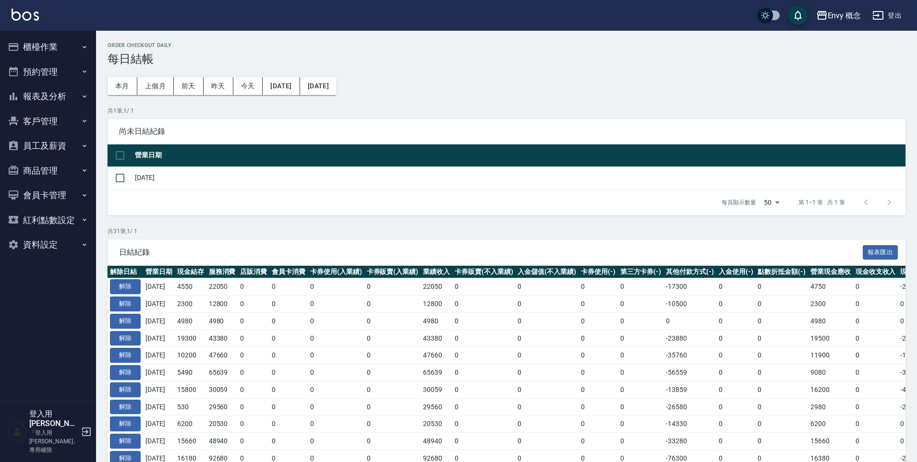
click at [60, 150] on button "員工及薪資" at bounding box center [48, 145] width 88 height 25
click at [54, 41] on button "櫃檯作業" at bounding box center [48, 47] width 88 height 25
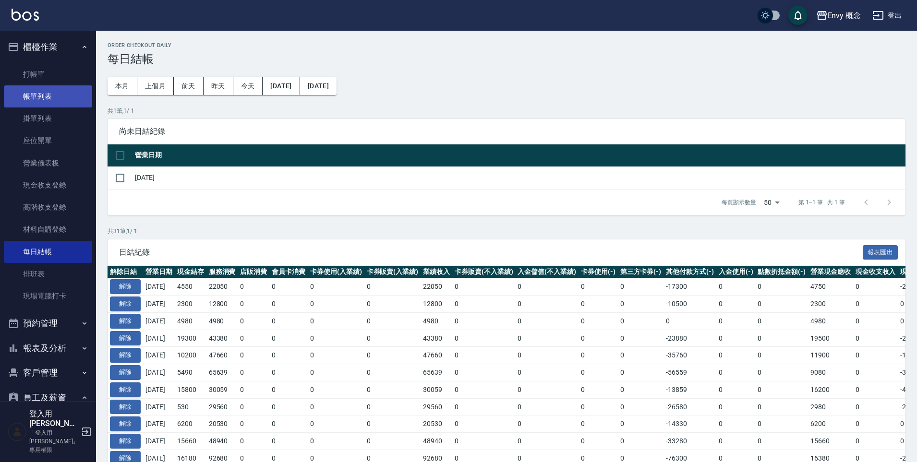
click at [58, 103] on link "帳單列表" at bounding box center [48, 96] width 88 height 22
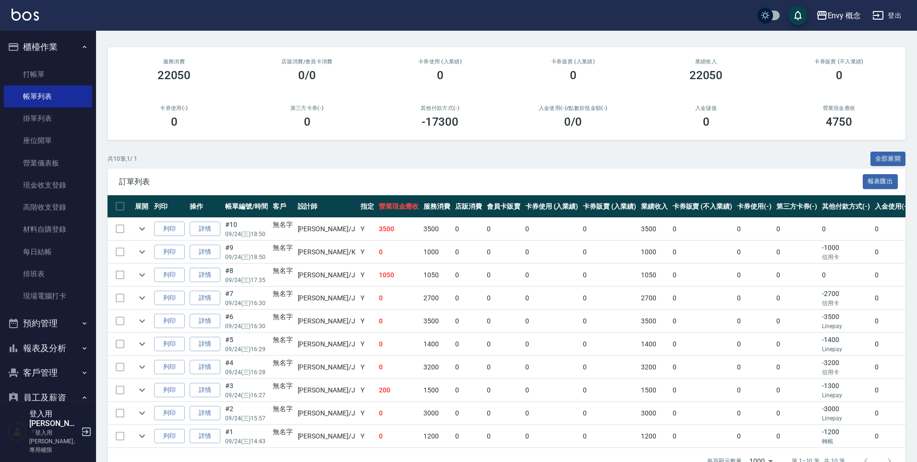
scroll to position [102, 0]
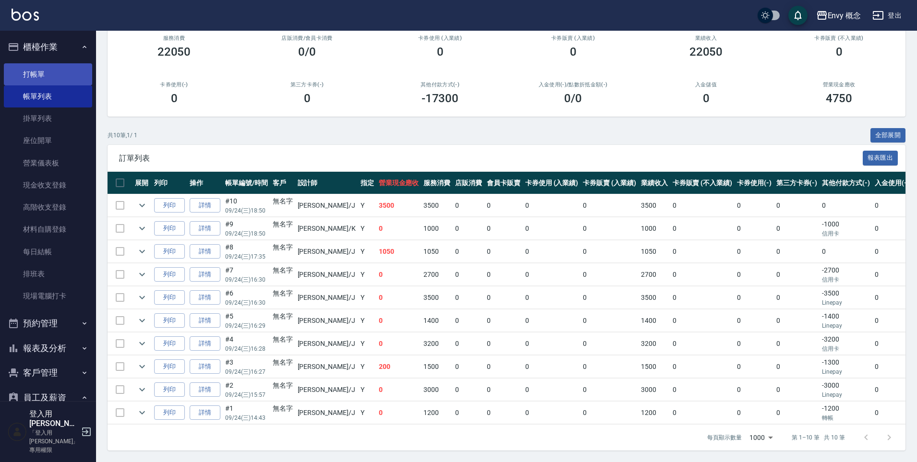
click at [52, 76] on link "打帳單" at bounding box center [48, 74] width 88 height 22
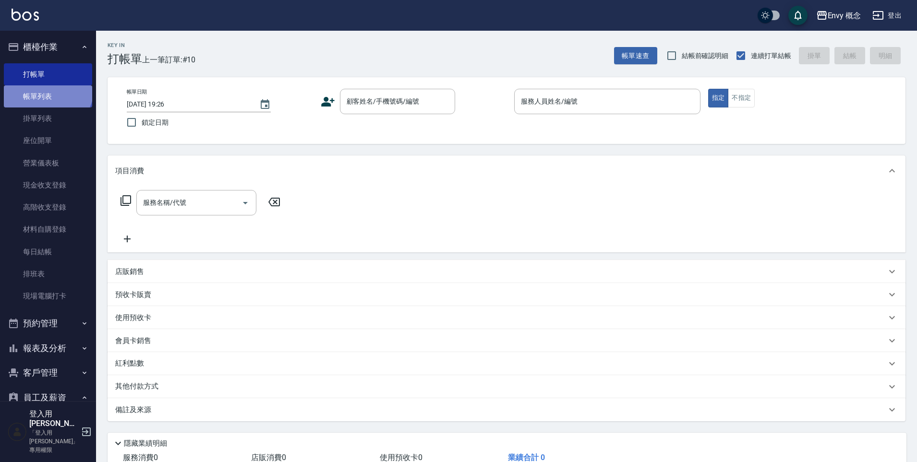
click at [47, 88] on link "帳單列表" at bounding box center [48, 96] width 88 height 22
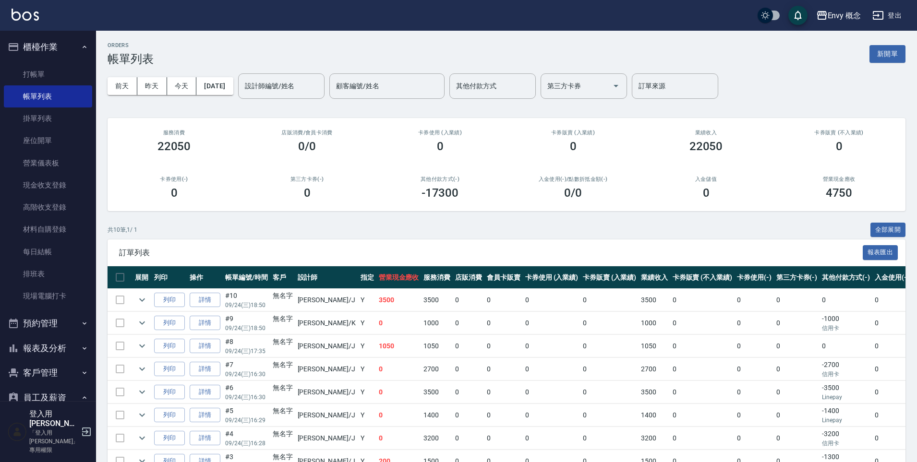
click at [289, 84] on div "設計師編號/姓名 設計師編號/姓名" at bounding box center [281, 85] width 86 height 25
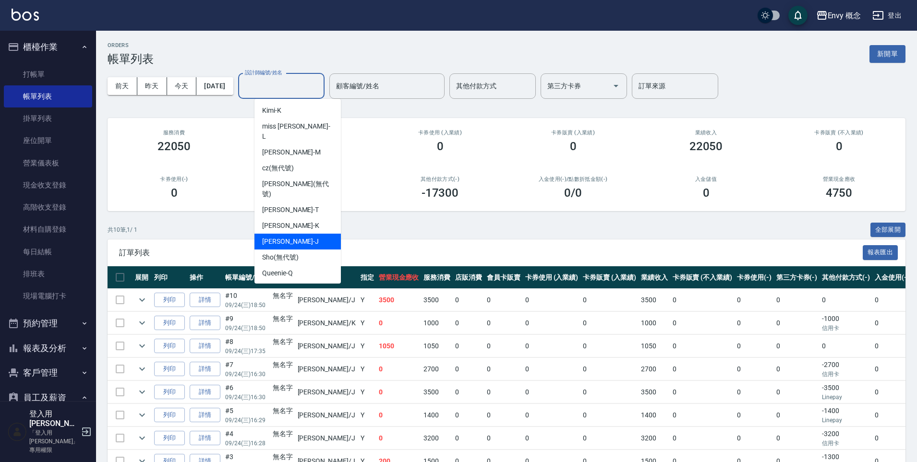
click at [310, 234] on div "[PERSON_NAME]" at bounding box center [297, 242] width 86 height 16
type input "[PERSON_NAME]"
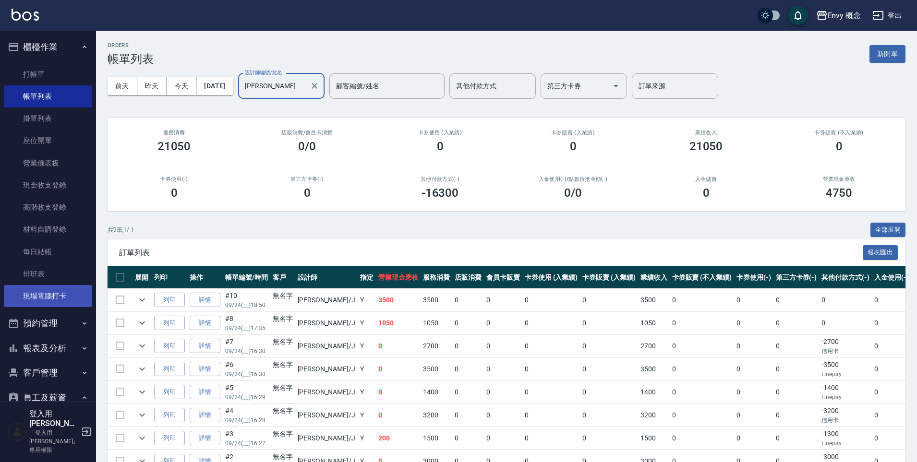
scroll to position [175, 0]
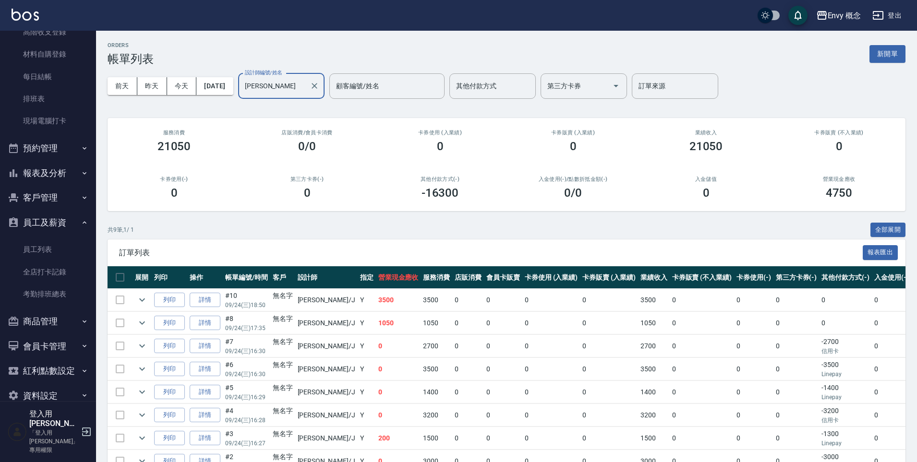
click at [40, 179] on button "報表及分析" at bounding box center [48, 173] width 88 height 25
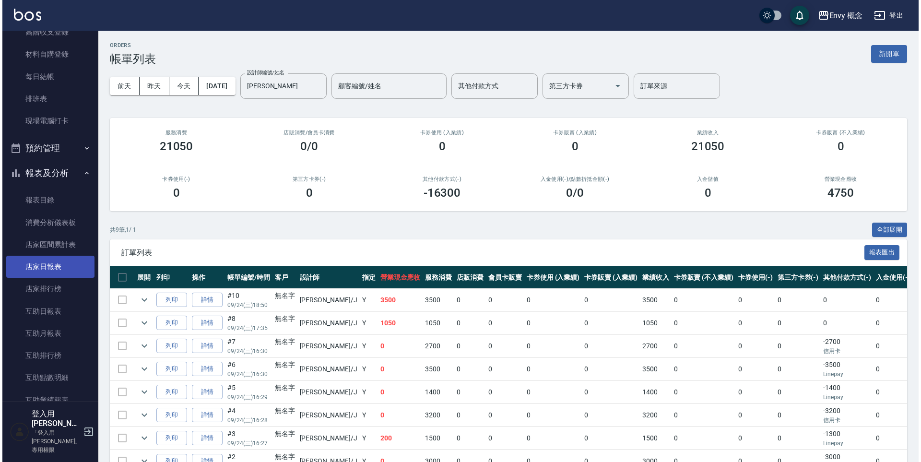
scroll to position [653, 0]
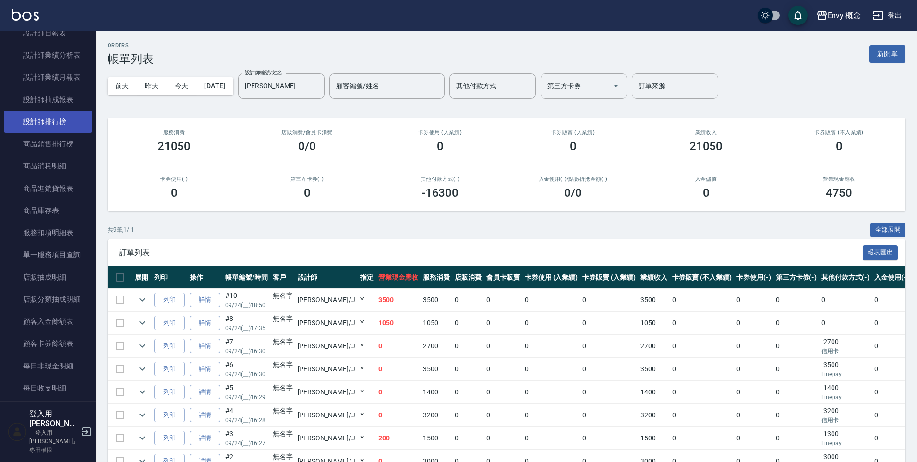
click at [45, 123] on link "設計師排行榜" at bounding box center [48, 122] width 88 height 22
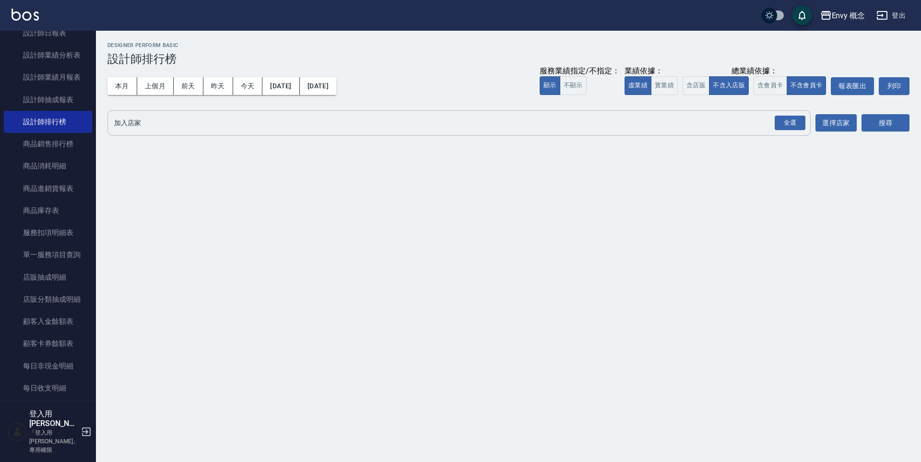
click at [233, 127] on input "加入店家" at bounding box center [452, 123] width 680 height 17
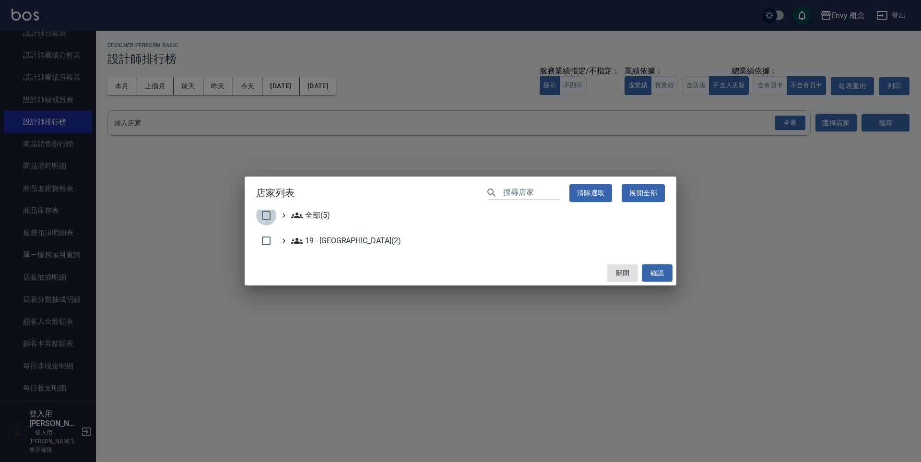
drag, startPoint x: 259, startPoint y: 214, endPoint x: 265, endPoint y: 217, distance: 6.7
click at [265, 217] on input "checkbox" at bounding box center [266, 215] width 20 height 20
checkbox input "true"
click at [663, 276] on button "確認" at bounding box center [657, 273] width 31 height 18
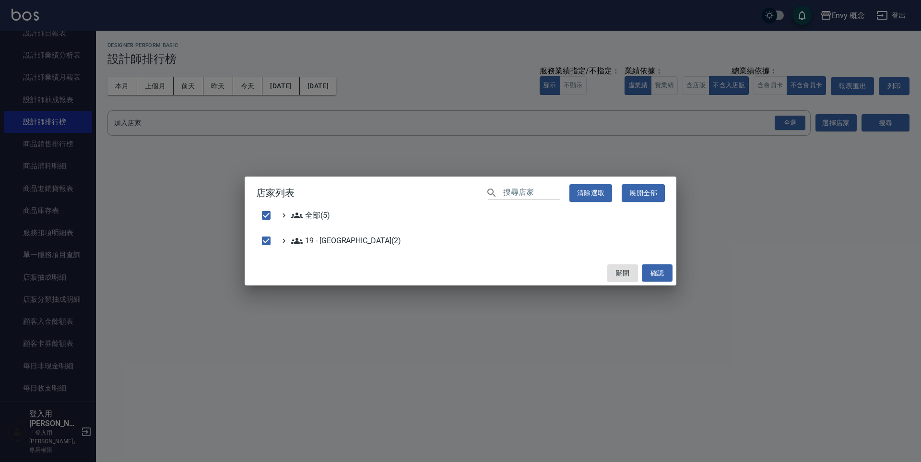
checkbox input "false"
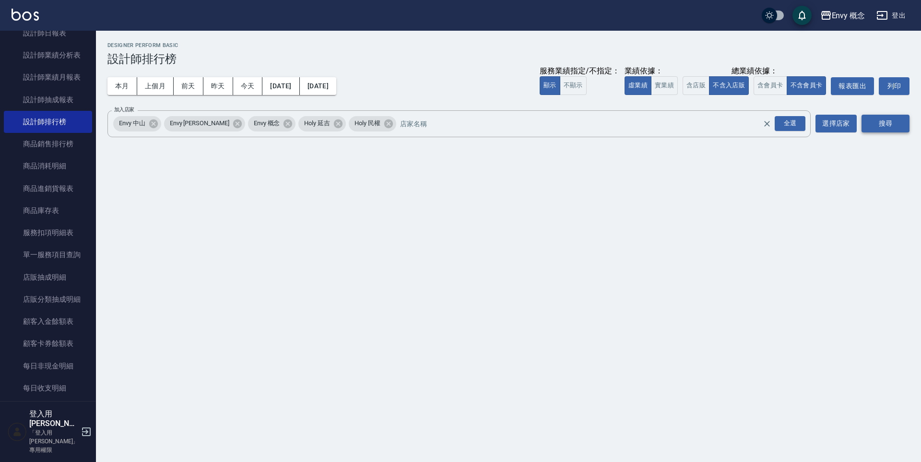
click at [889, 126] on button "搜尋" at bounding box center [886, 124] width 48 height 18
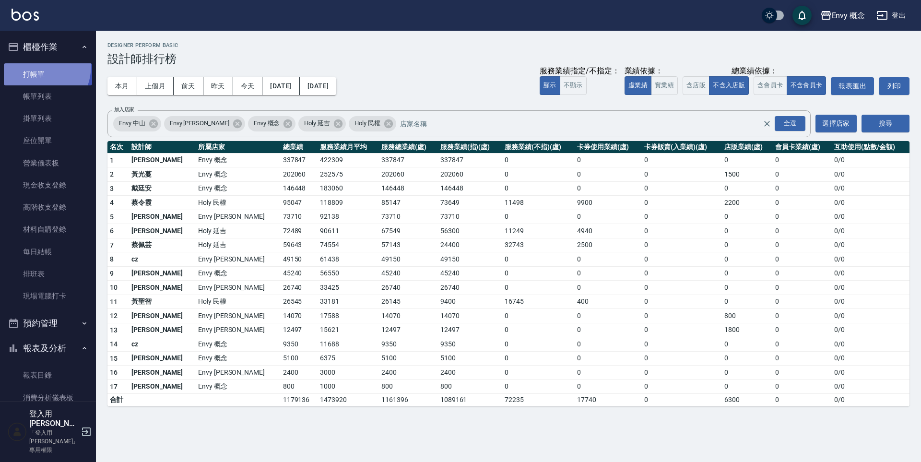
click at [29, 65] on link "打帳單" at bounding box center [48, 74] width 88 height 22
